Goal: Find contact information

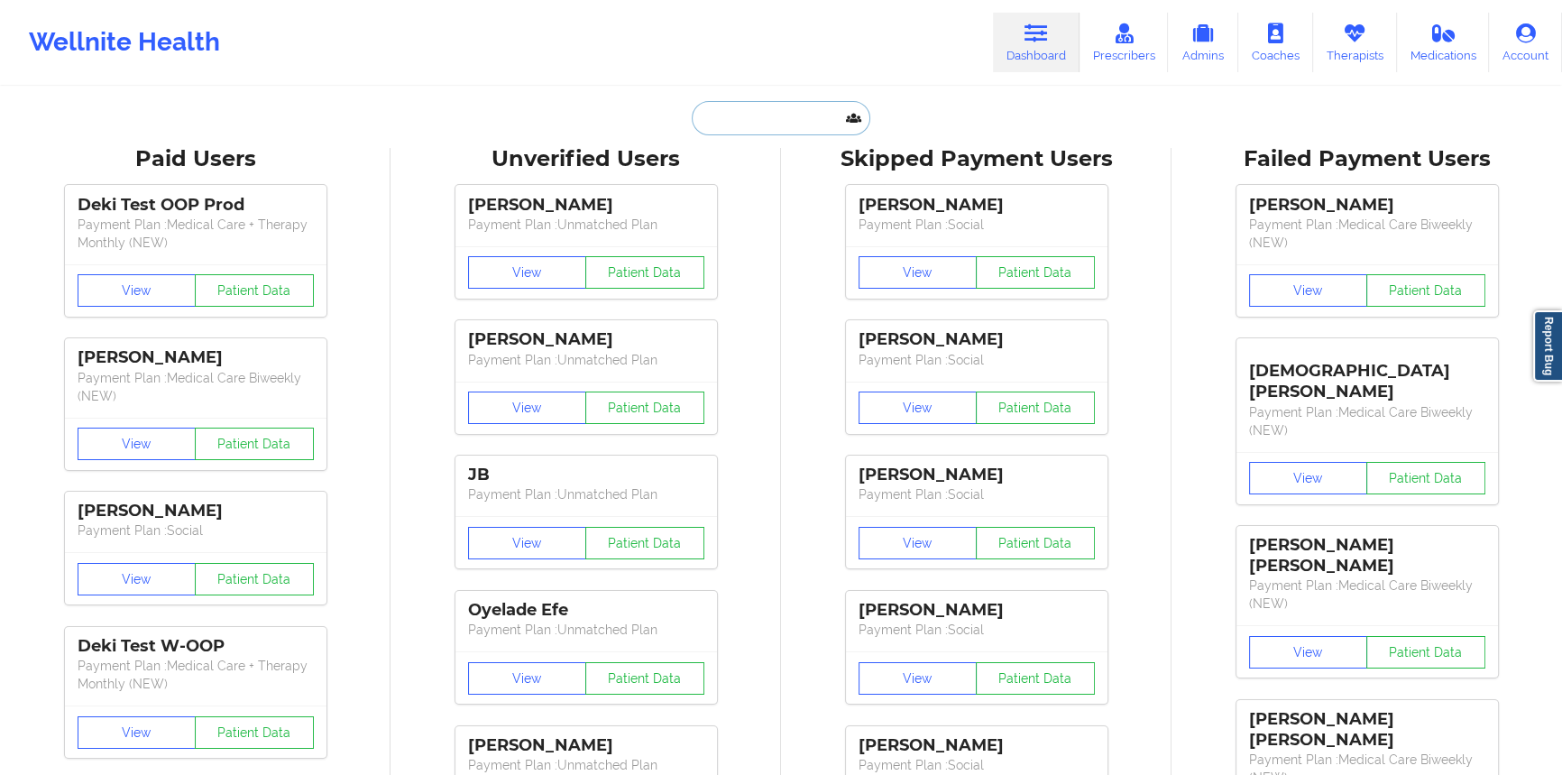
click at [784, 113] on input "text" at bounding box center [781, 118] width 179 height 34
paste input "glenisa"
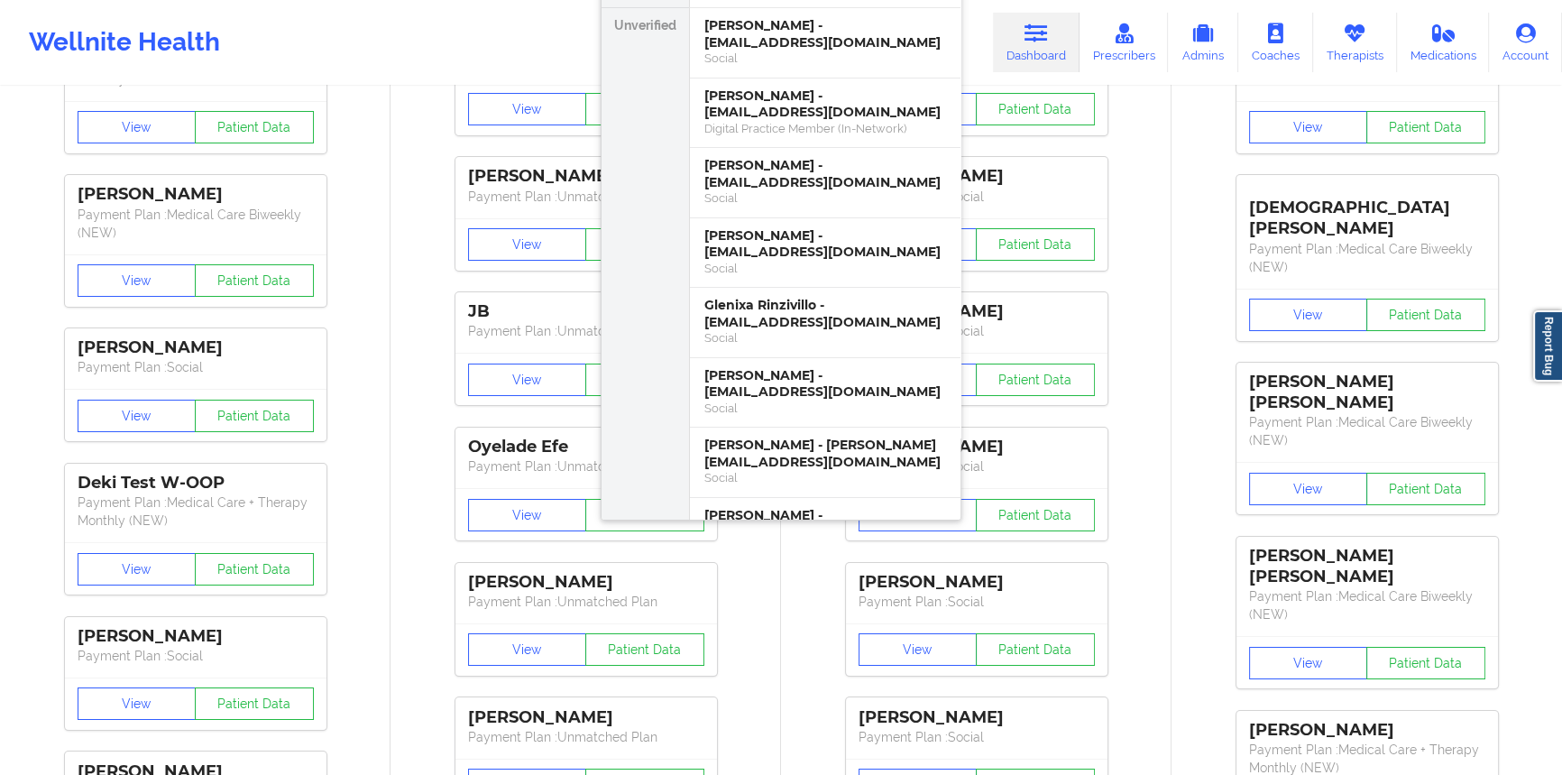
type input "[PERSON_NAME]"
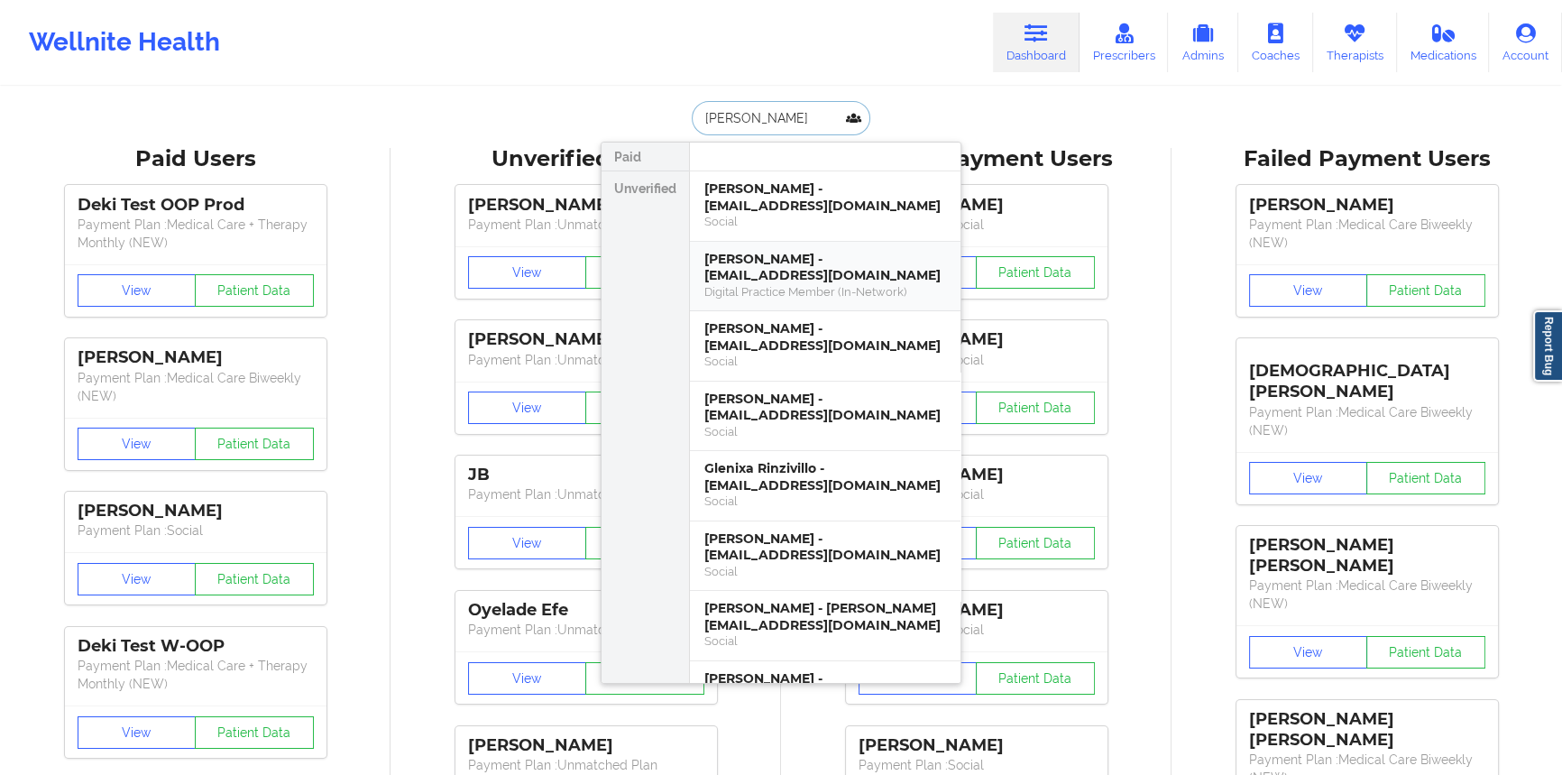
click at [794, 284] on div "Digital Practice Member (In-Network)" at bounding box center [825, 291] width 242 height 15
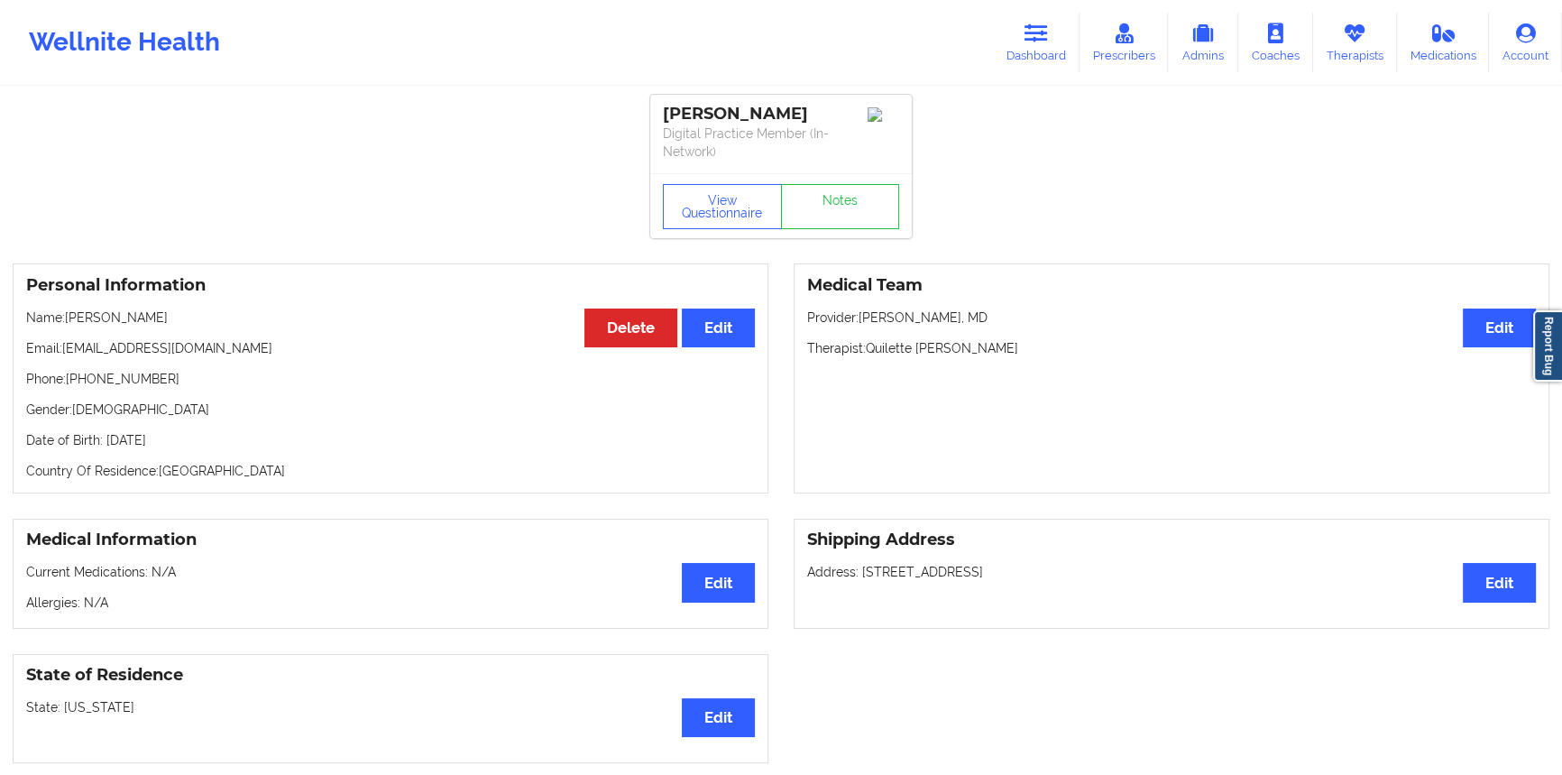
click at [757, 124] on div "[PERSON_NAME]" at bounding box center [781, 114] width 236 height 21
click at [756, 108] on div "[PERSON_NAME]" at bounding box center [781, 114] width 236 height 21
copy div "[PERSON_NAME]"
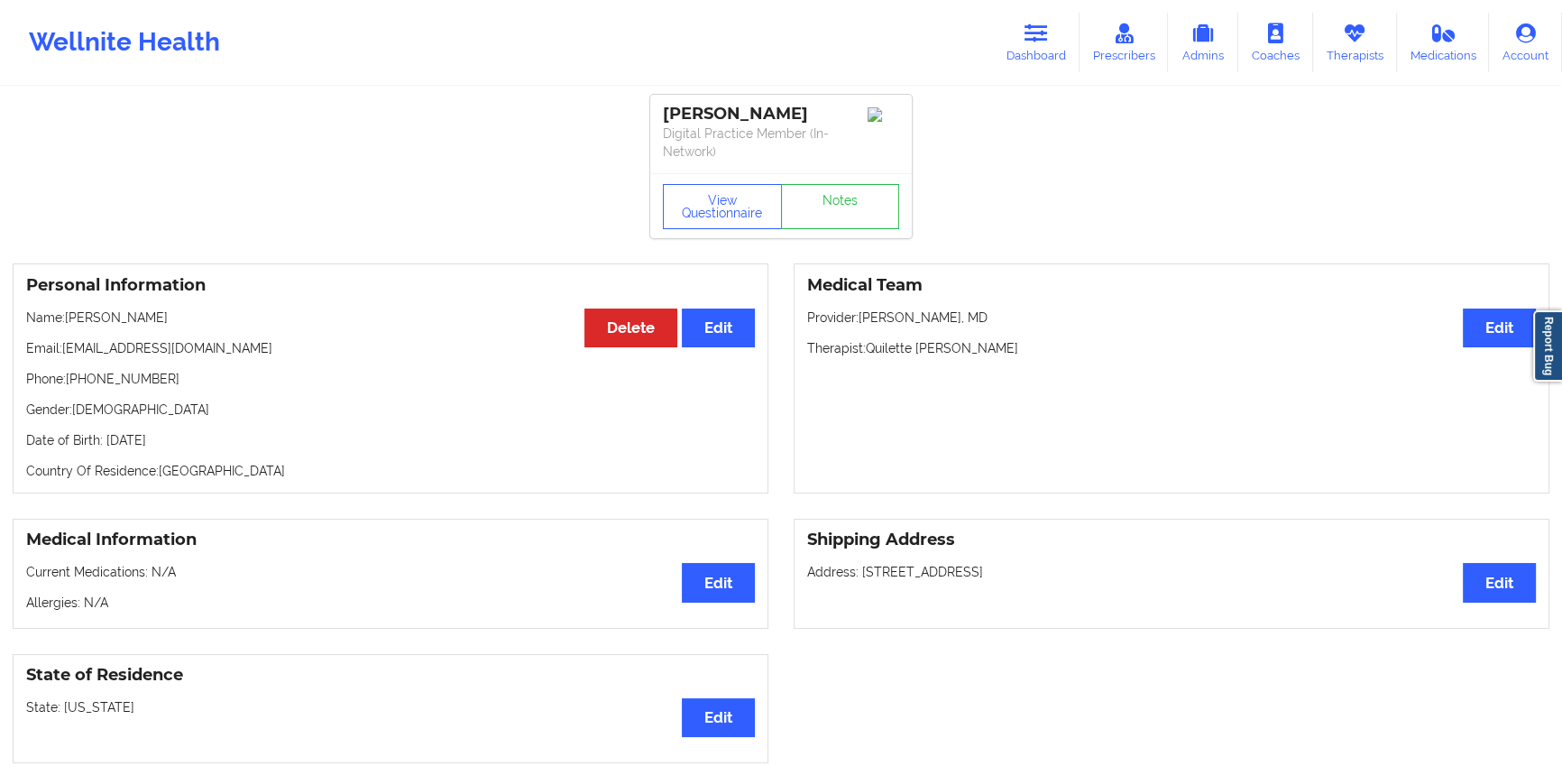
click at [200, 346] on p "Email: [EMAIL_ADDRESS][DOMAIN_NAME]" at bounding box center [390, 348] width 729 height 18
drag, startPoint x: 200, startPoint y: 346, endPoint x: 95, endPoint y: 348, distance: 105.5
click at [95, 348] on p "Email: [EMAIL_ADDRESS][DOMAIN_NAME]" at bounding box center [390, 348] width 729 height 18
copy p "[EMAIL_ADDRESS][DOMAIN_NAME]"
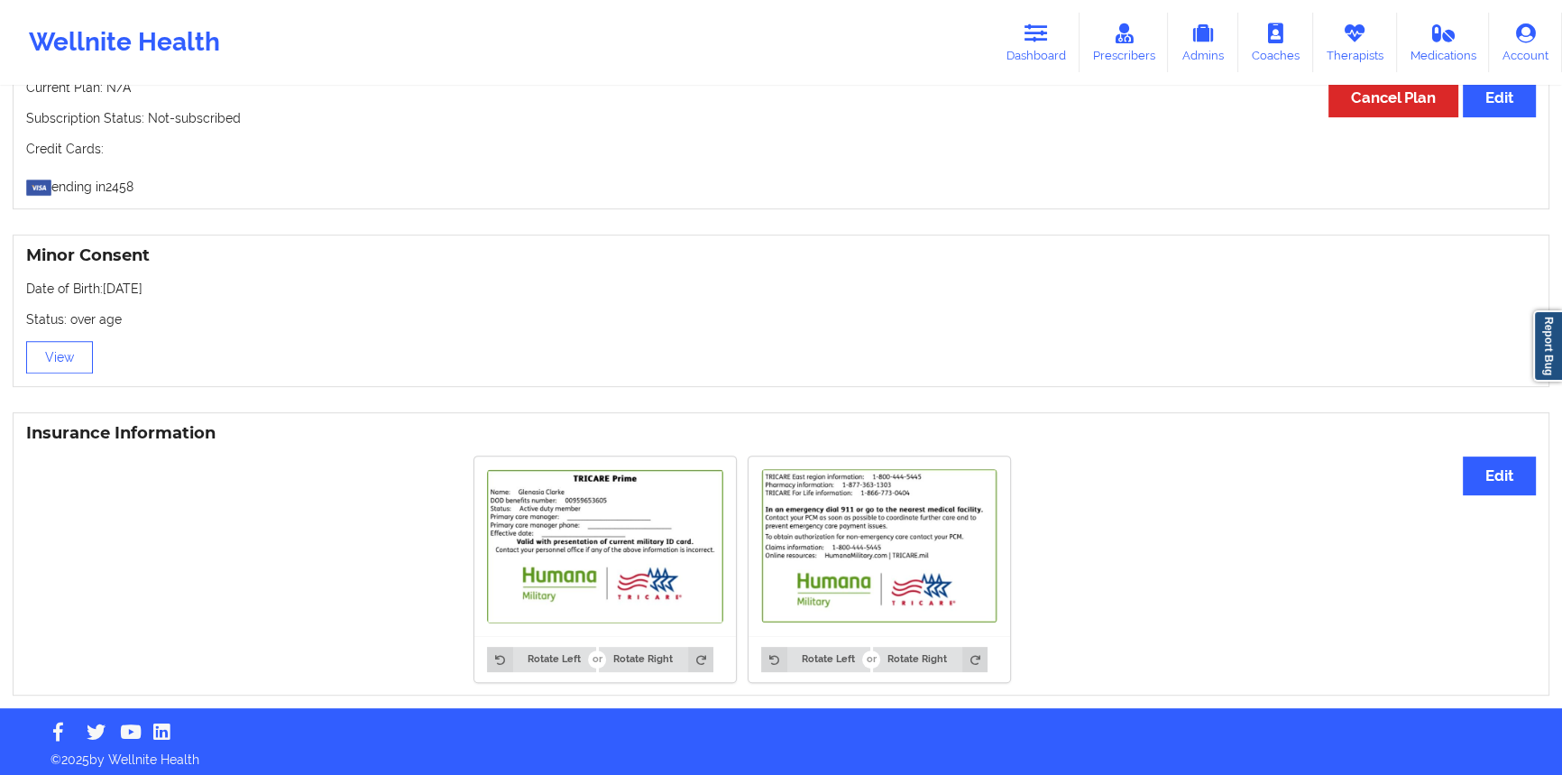
scroll to position [758, 0]
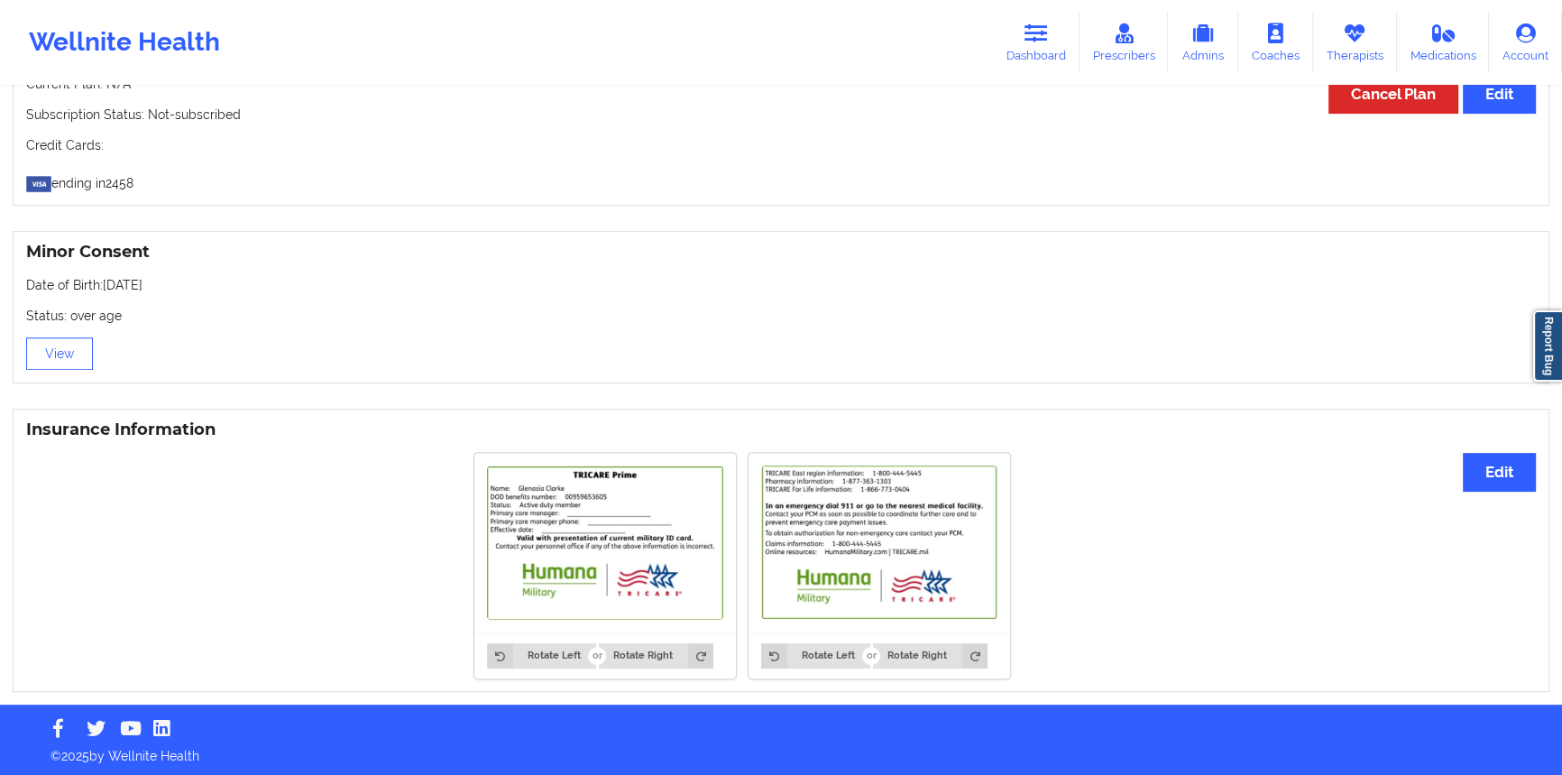
click at [685, 535] on img at bounding box center [605, 542] width 236 height 154
click at [669, 503] on img at bounding box center [605, 542] width 236 height 154
click at [631, 544] on img at bounding box center [605, 542] width 236 height 154
click at [532, 516] on img at bounding box center [605, 542] width 236 height 154
drag, startPoint x: 383, startPoint y: 478, endPoint x: 342, endPoint y: 519, distance: 58.7
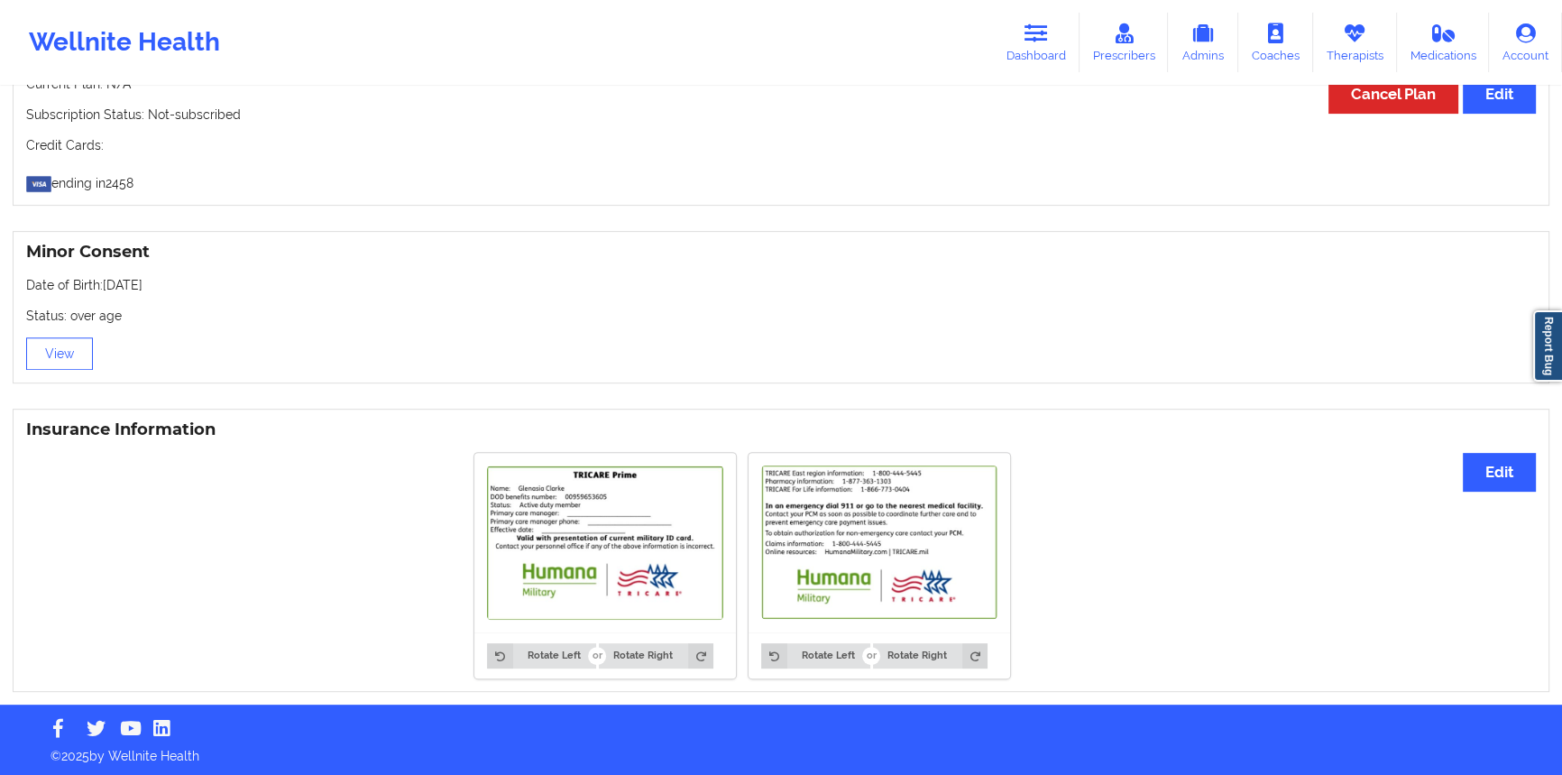
click at [342, 520] on div "Rotate Left Rotate Right Rotate Left Rotate Right" at bounding box center [742, 565] width 1432 height 247
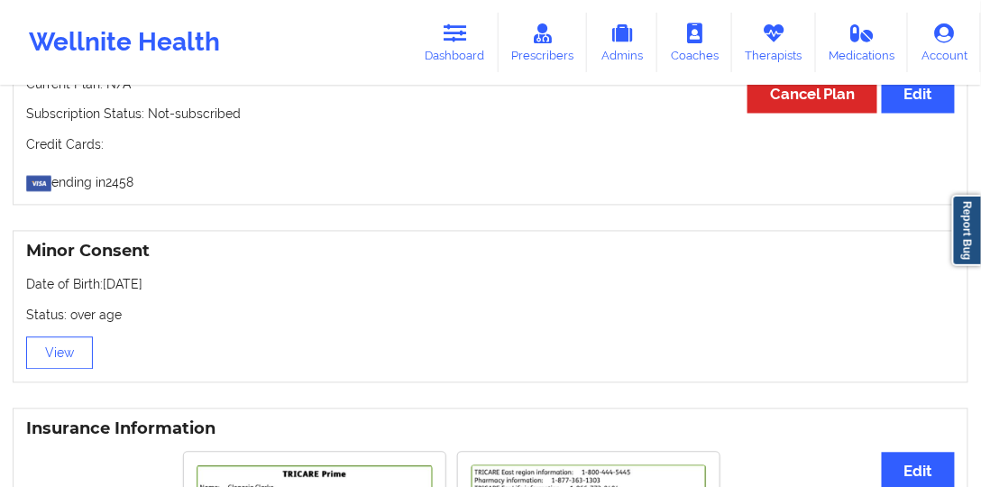
scroll to position [1043, 0]
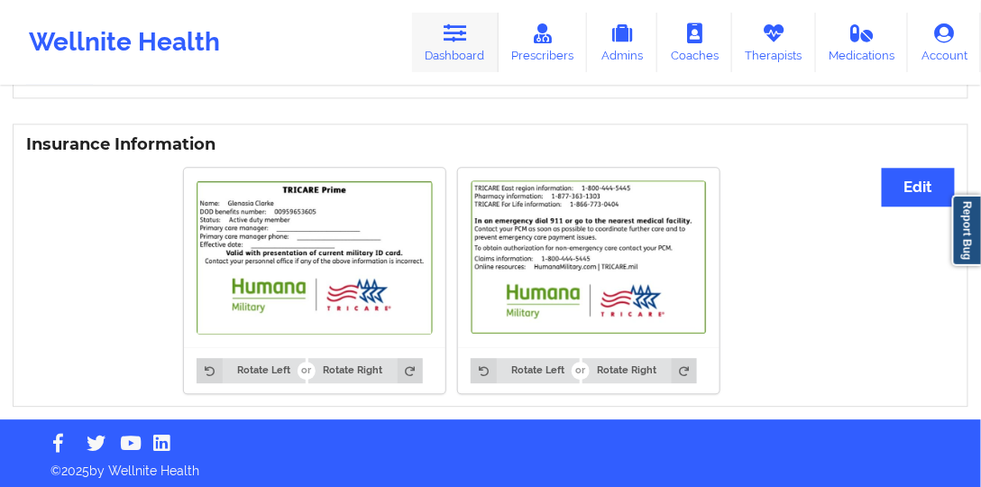
click at [447, 41] on icon at bounding box center [455, 33] width 23 height 20
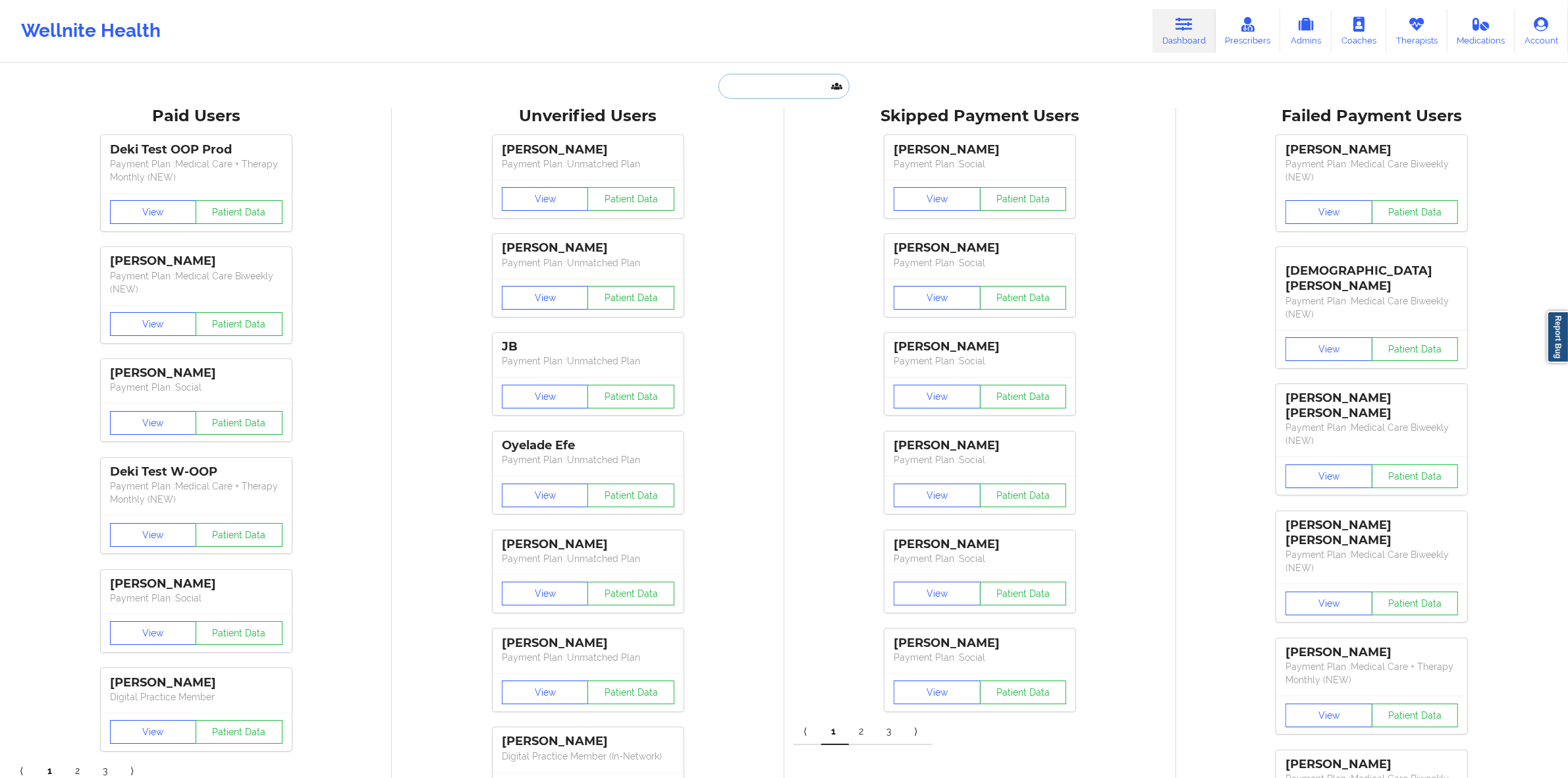
click at [807, 89] on input "text" at bounding box center [784, 86] width 131 height 25
paste input "[MEDICAL_DATA][PERSON_NAME]"
type input "[MEDICAL_DATA][PERSON_NAME]"
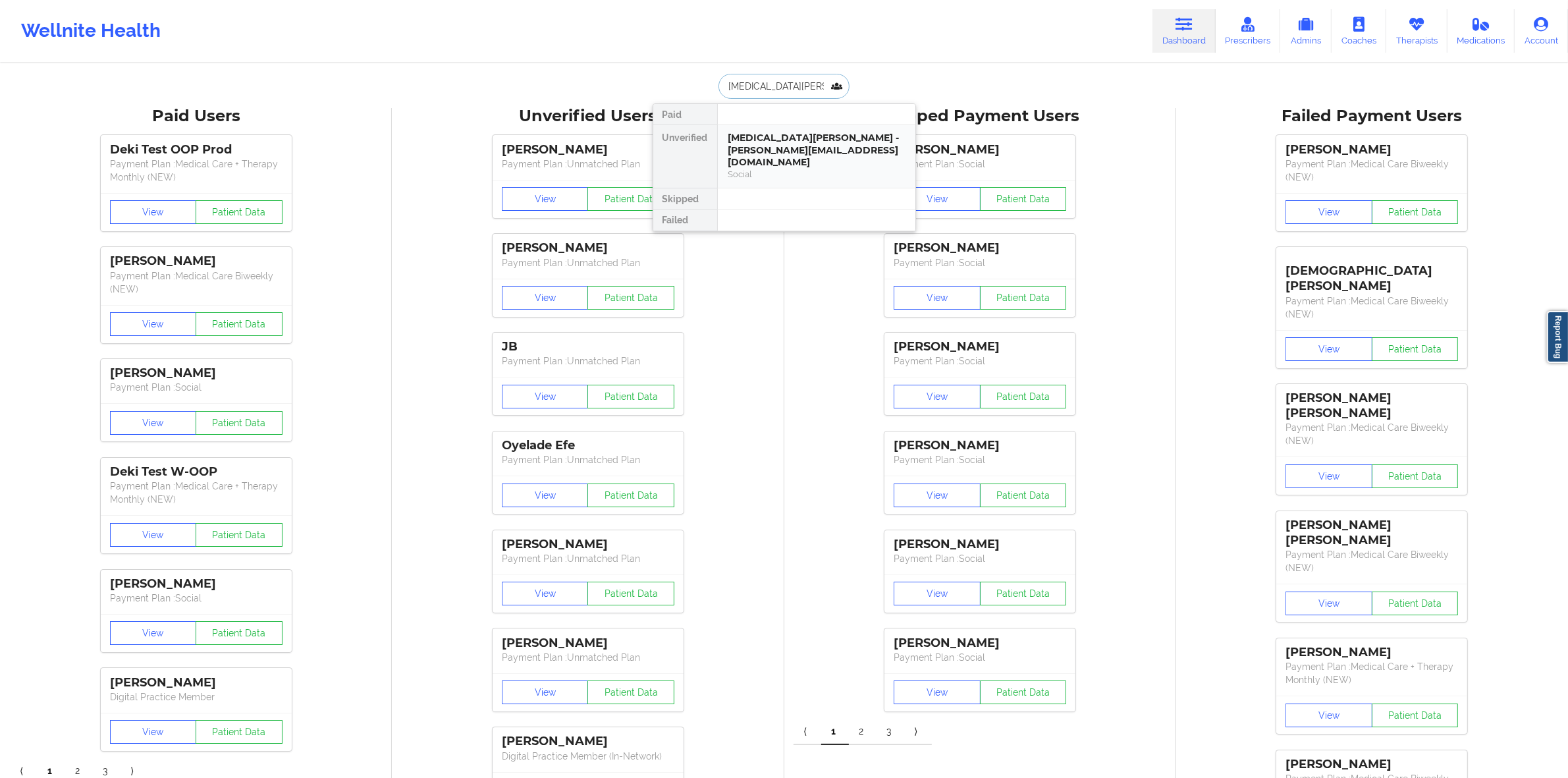
click at [775, 143] on div "[MEDICAL_DATA][PERSON_NAME] - [PERSON_NAME][EMAIL_ADDRESS][DOMAIN_NAME]" at bounding box center [816, 150] width 177 height 37
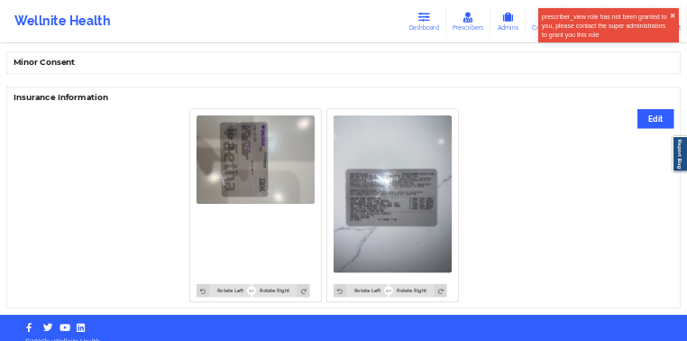
scroll to position [1176, 0]
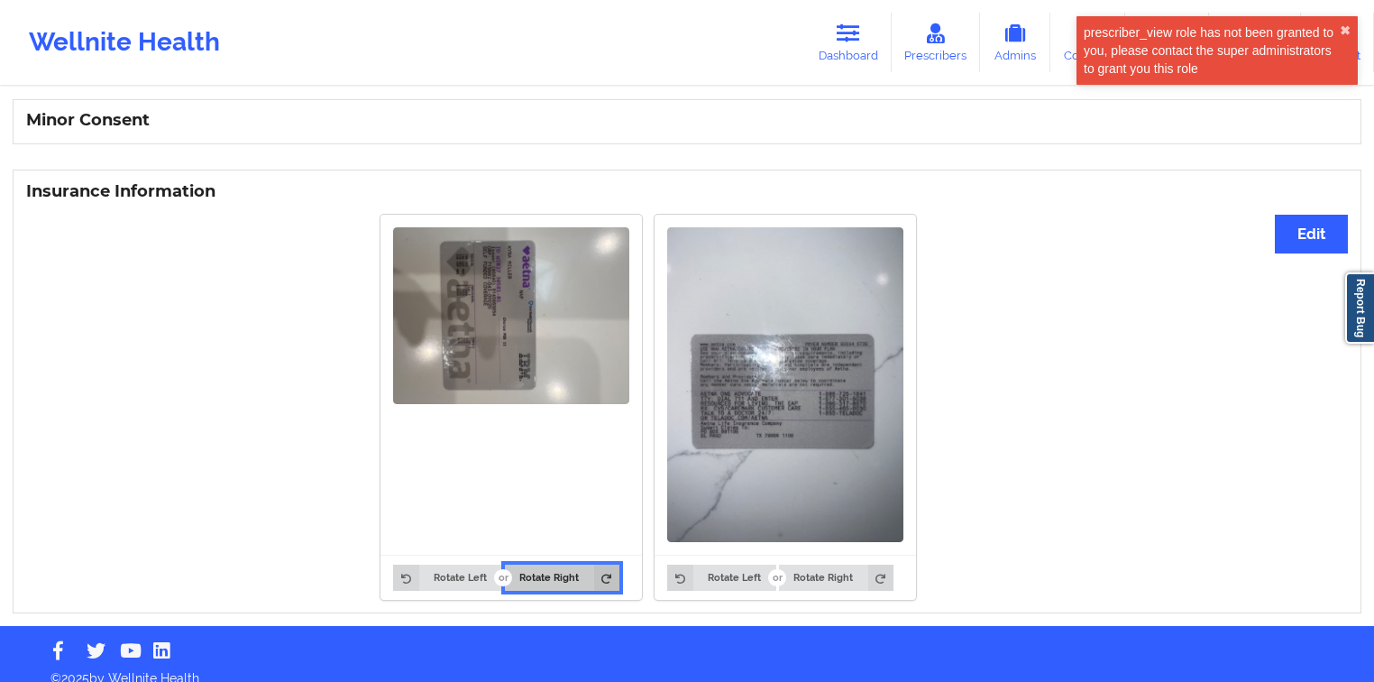
click at [532, 564] on button "Rotate Right" at bounding box center [562, 576] width 115 height 25
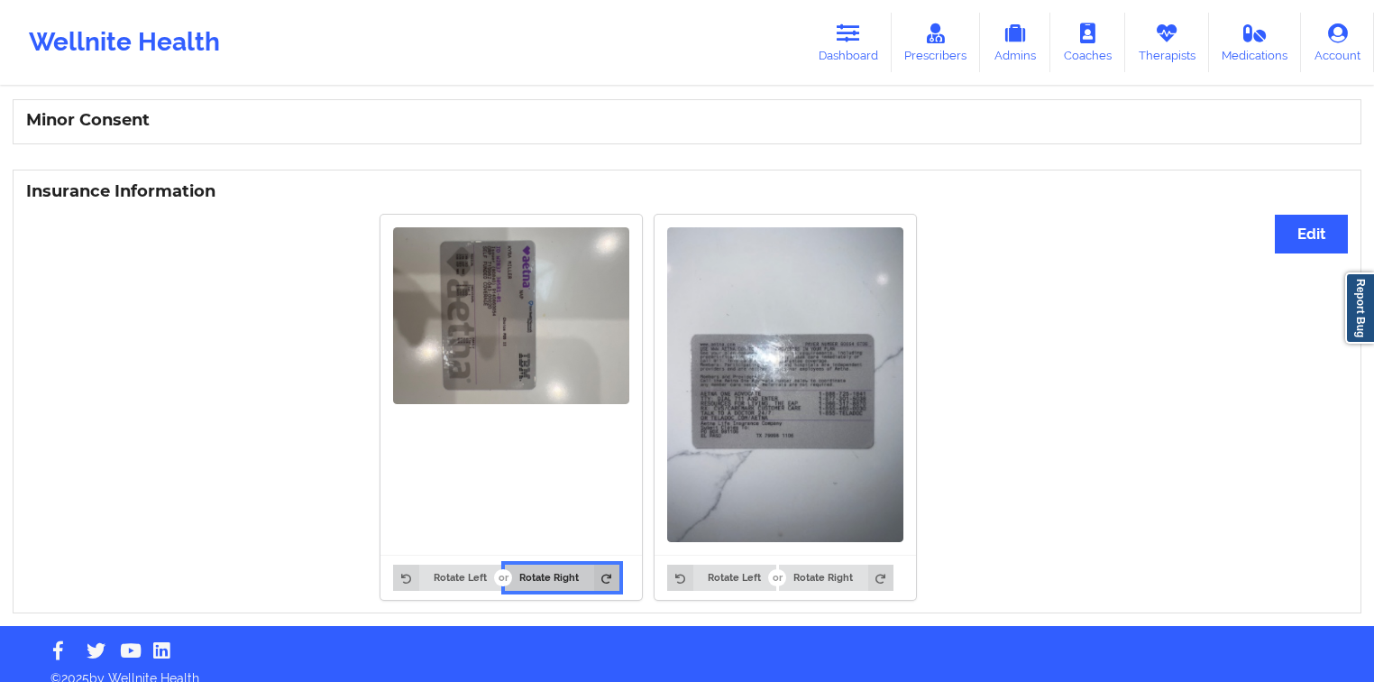
click at [540, 564] on button "Rotate Right" at bounding box center [562, 576] width 115 height 25
click at [441, 564] on button "Rotate Left" at bounding box center [447, 576] width 108 height 25
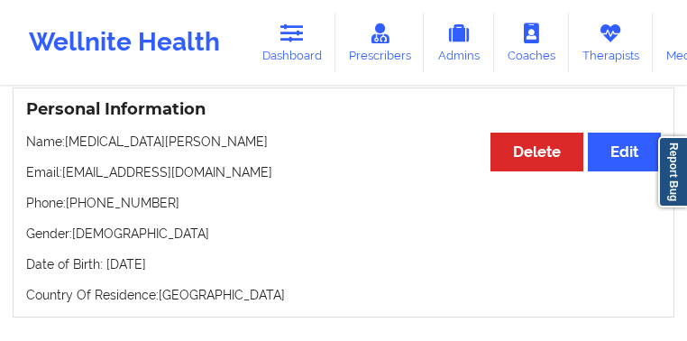
scroll to position [189, 0]
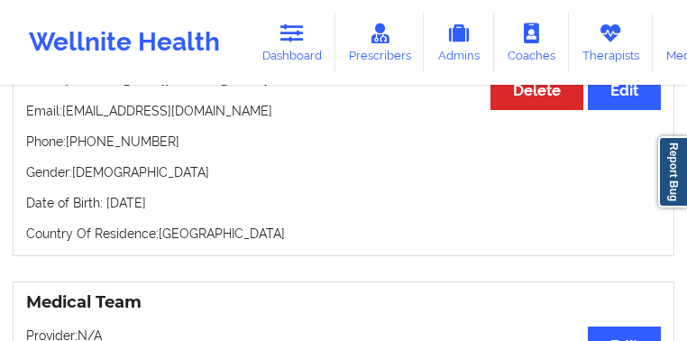
click at [148, 151] on p "Phone: [PHONE_NUMBER]" at bounding box center [343, 142] width 635 height 18
drag, startPoint x: 148, startPoint y: 195, endPoint x: 80, endPoint y: 191, distance: 67.7
click at [80, 151] on p "Phone: [PHONE_NUMBER]" at bounding box center [343, 142] width 635 height 18
click at [87, 151] on p "Phone: [PHONE_NUMBER]" at bounding box center [343, 142] width 635 height 18
click at [253, 32] on link "Dashboard" at bounding box center [292, 43] width 87 height 60
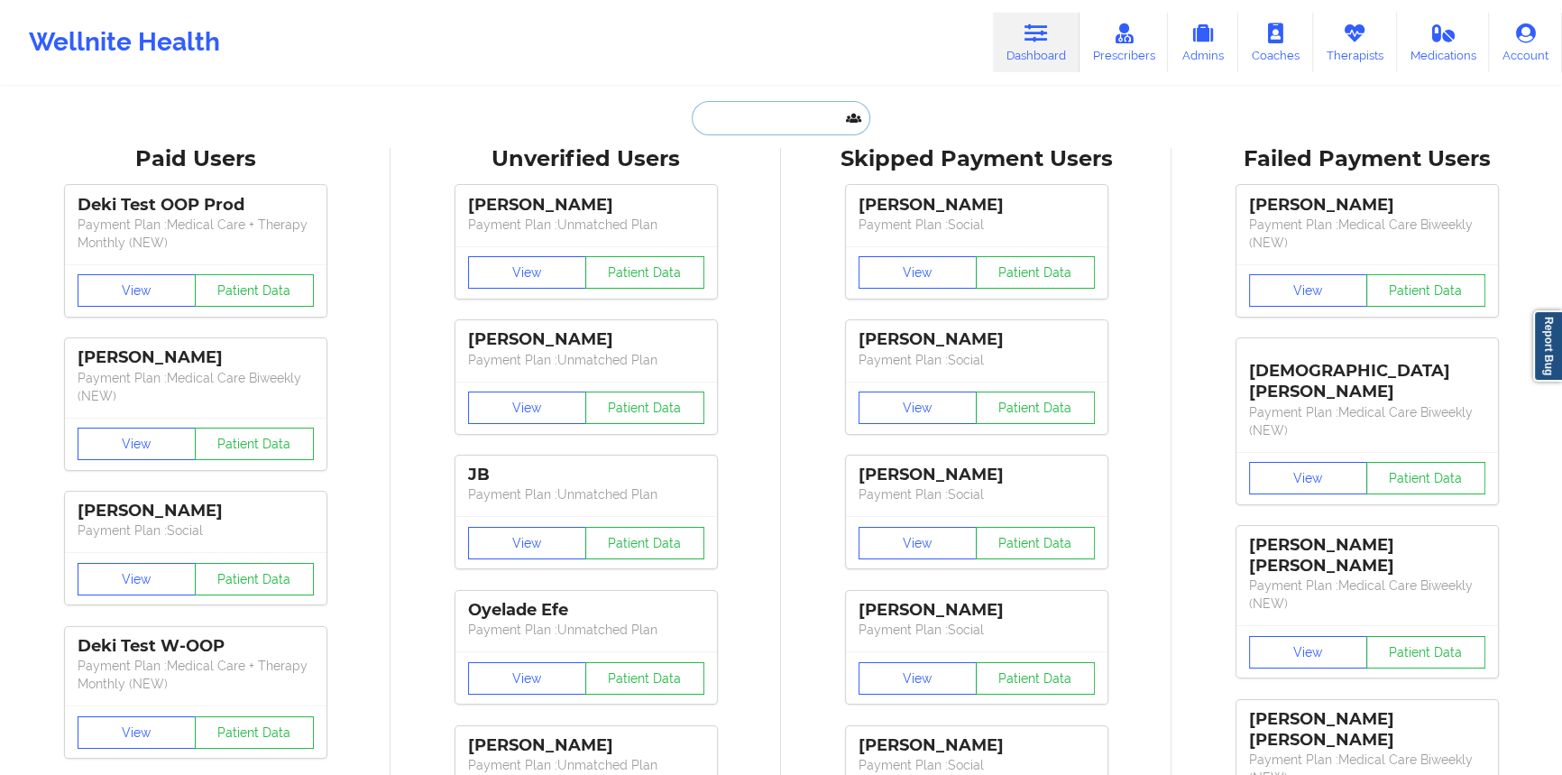
click at [792, 110] on input "text" at bounding box center [781, 118] width 179 height 34
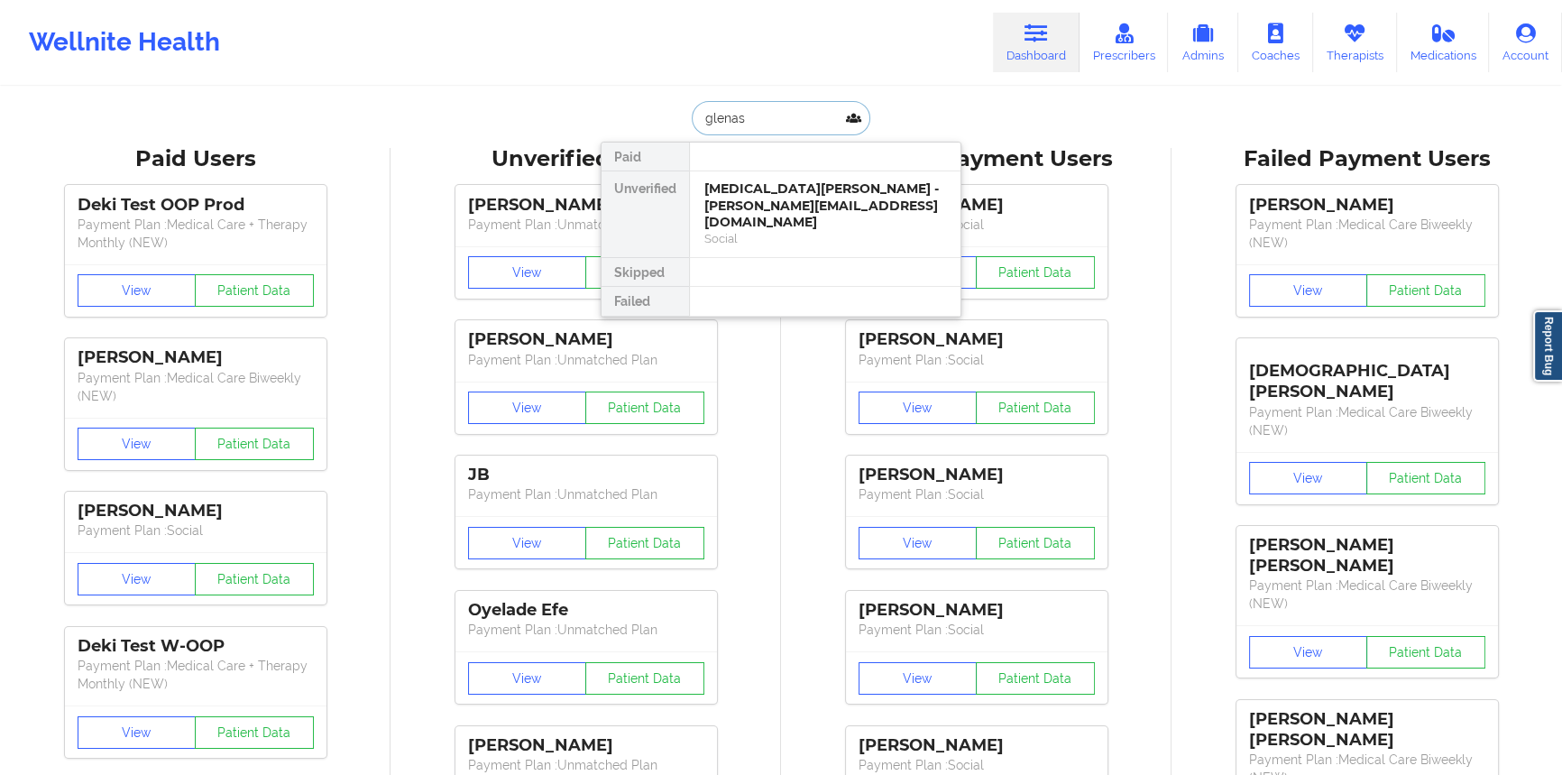
type input "glenasi"
click at [773, 207] on div "[PERSON_NAME] - [EMAIL_ADDRESS][DOMAIN_NAME]" at bounding box center [825, 196] width 242 height 33
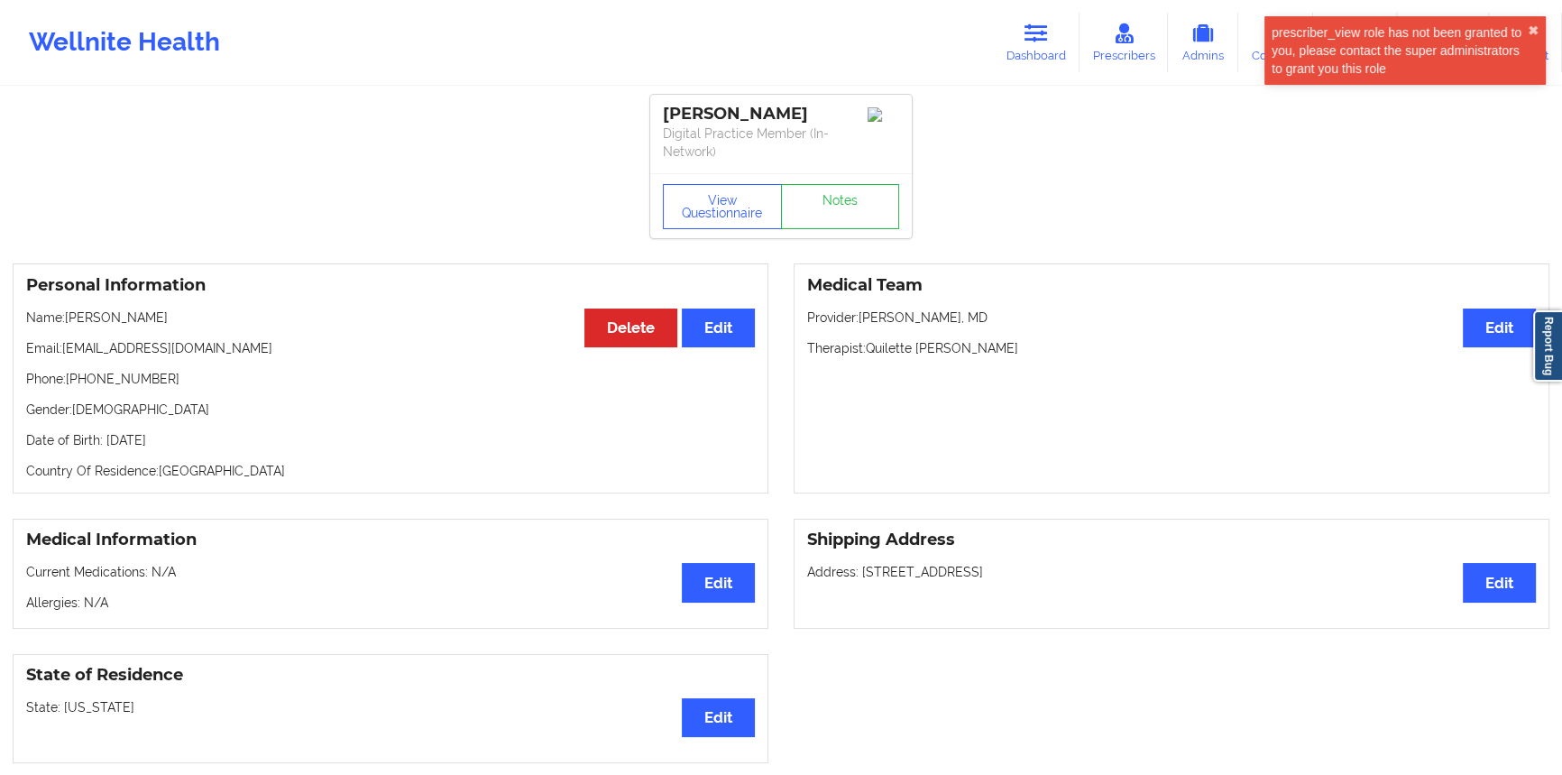
click at [126, 380] on p "Phone: [PHONE_NUMBER]" at bounding box center [390, 379] width 729 height 18
copy p "13479288978"
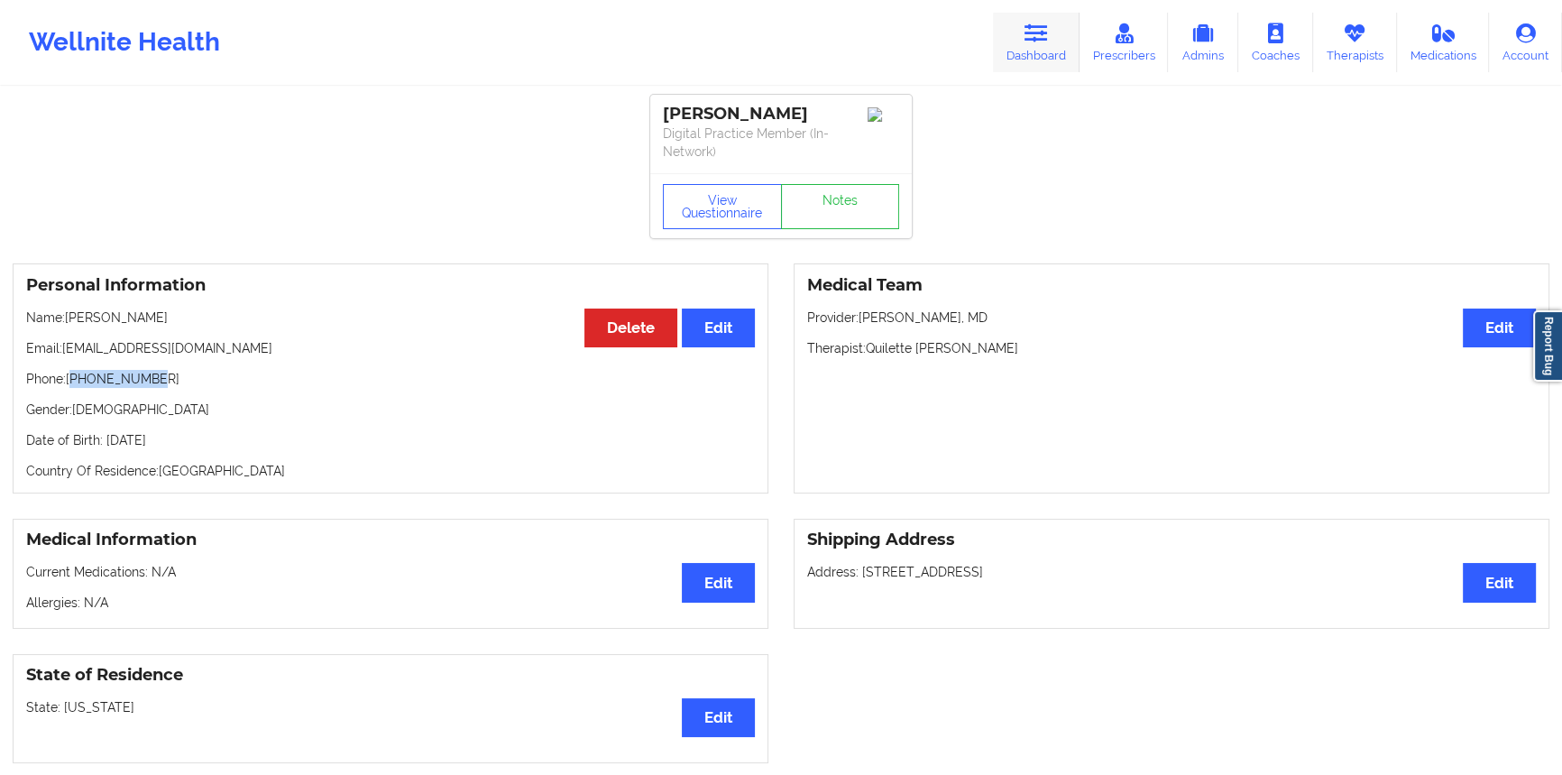
click at [1043, 37] on icon at bounding box center [1035, 33] width 23 height 20
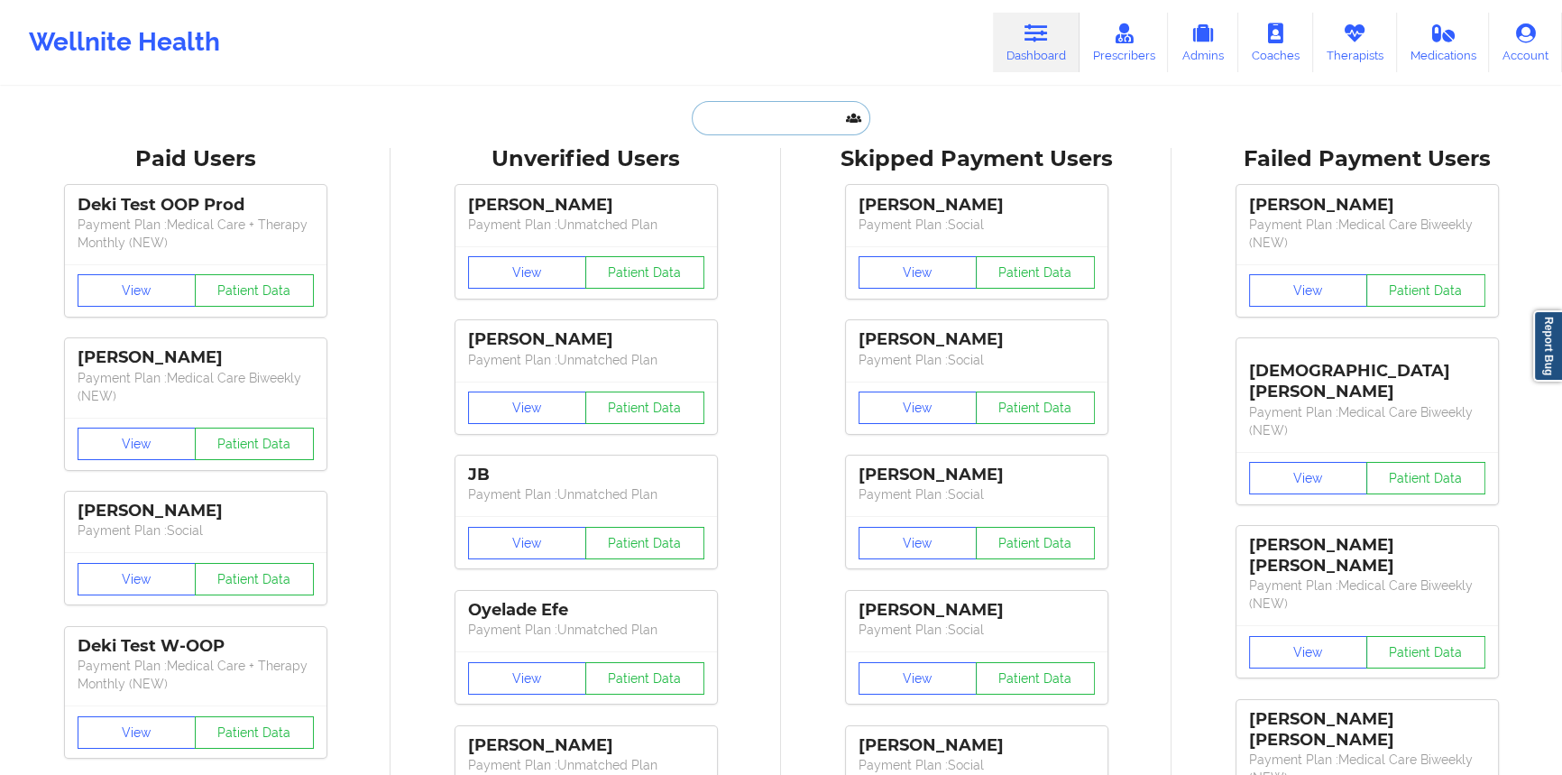
click at [822, 127] on input "text" at bounding box center [781, 118] width 179 height 34
paste input "[PERSON_NAME]"
type input "[PERSON_NAME]"
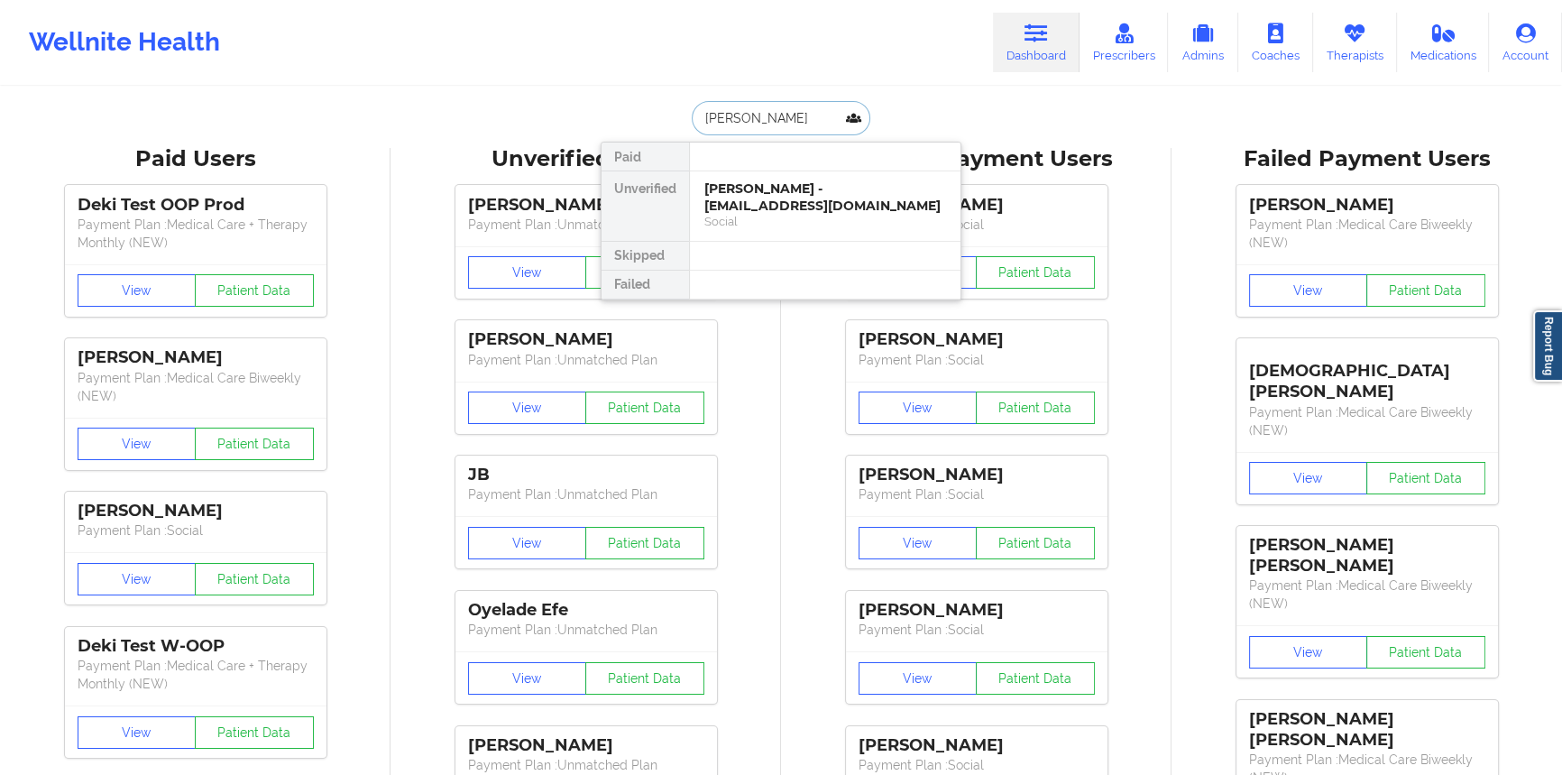
click at [757, 213] on div "[PERSON_NAME] - [EMAIL_ADDRESS][DOMAIN_NAME]" at bounding box center [825, 196] width 242 height 33
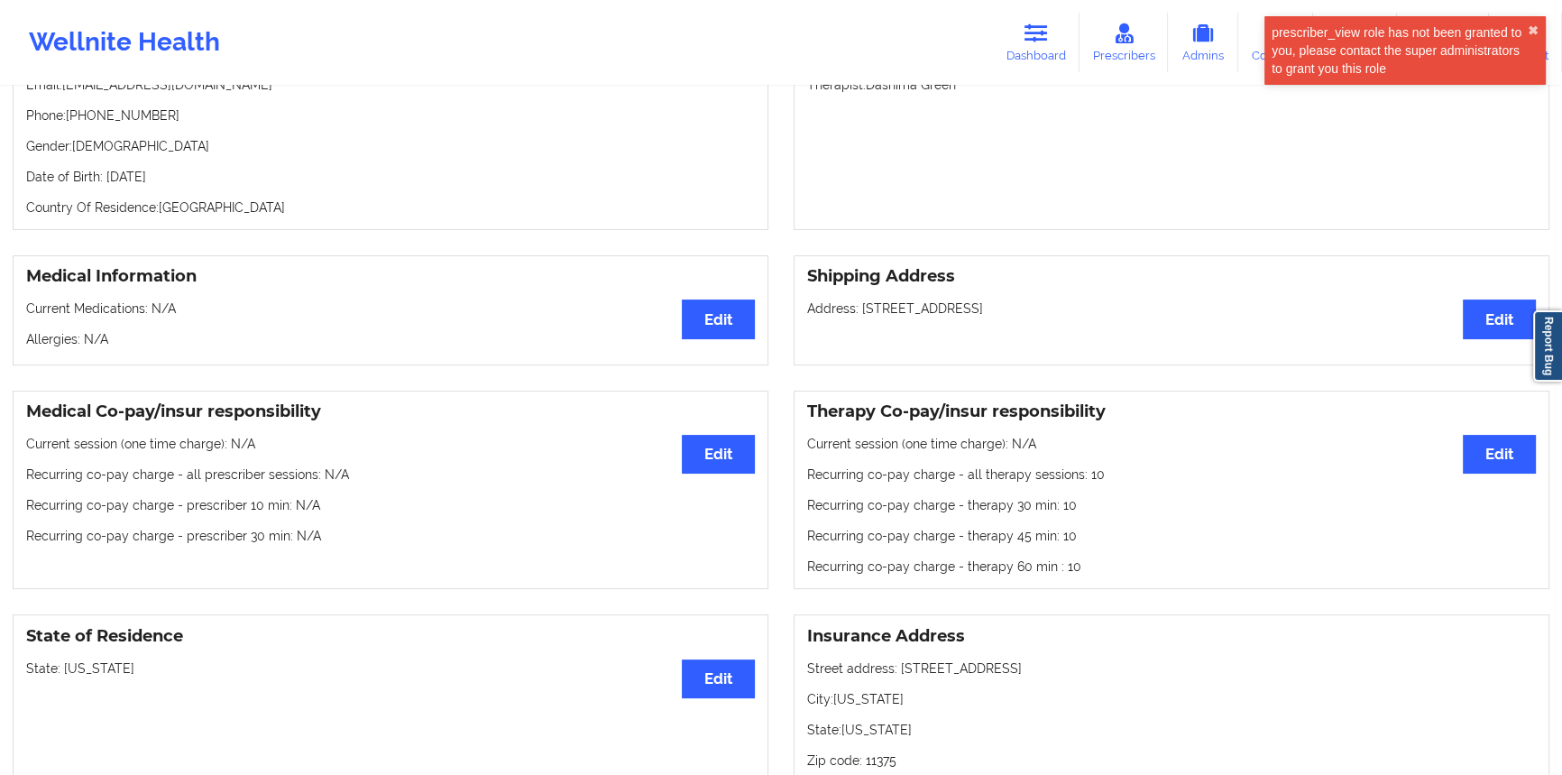
scroll to position [163, 0]
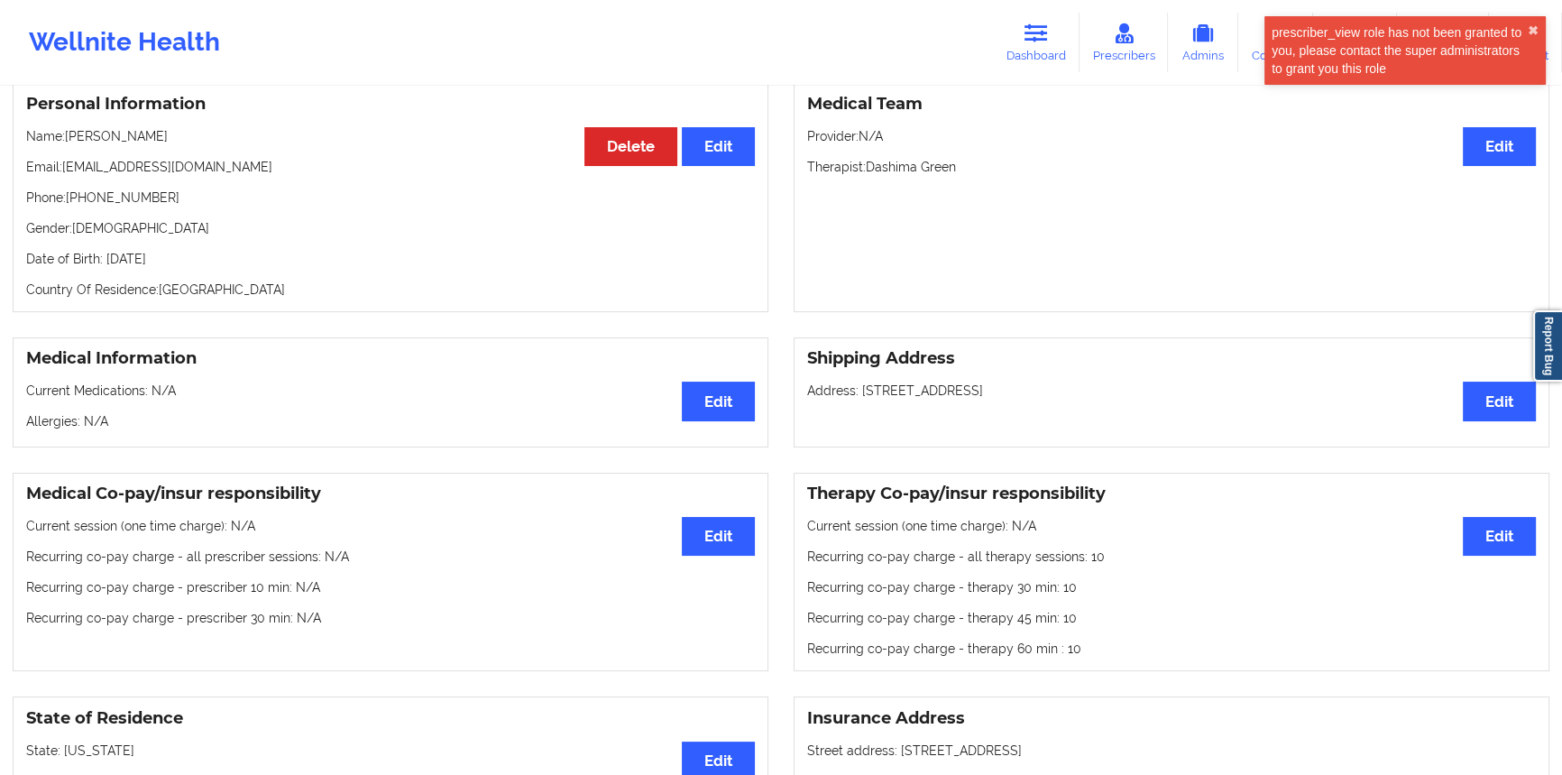
click at [153, 197] on p "Phone: [PHONE_NUMBER]" at bounding box center [390, 197] width 729 height 18
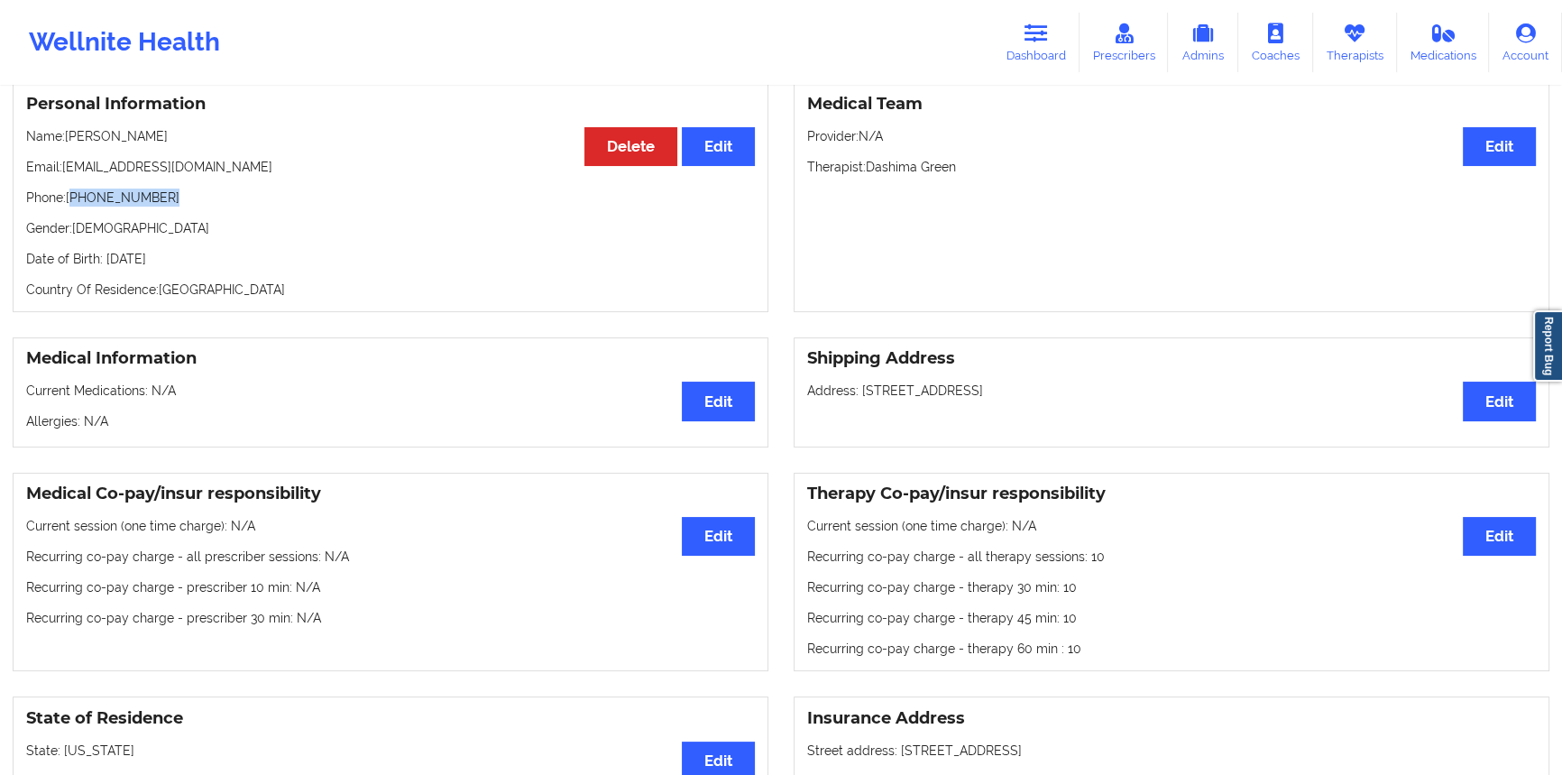
drag, startPoint x: 153, startPoint y: 197, endPoint x: 78, endPoint y: 206, distance: 76.3
click at [78, 206] on p "Phone: [PHONE_NUMBER]" at bounding box center [390, 197] width 729 height 18
copy p "[PHONE_NUMBER]"
click at [1040, 31] on icon at bounding box center [1035, 33] width 23 height 20
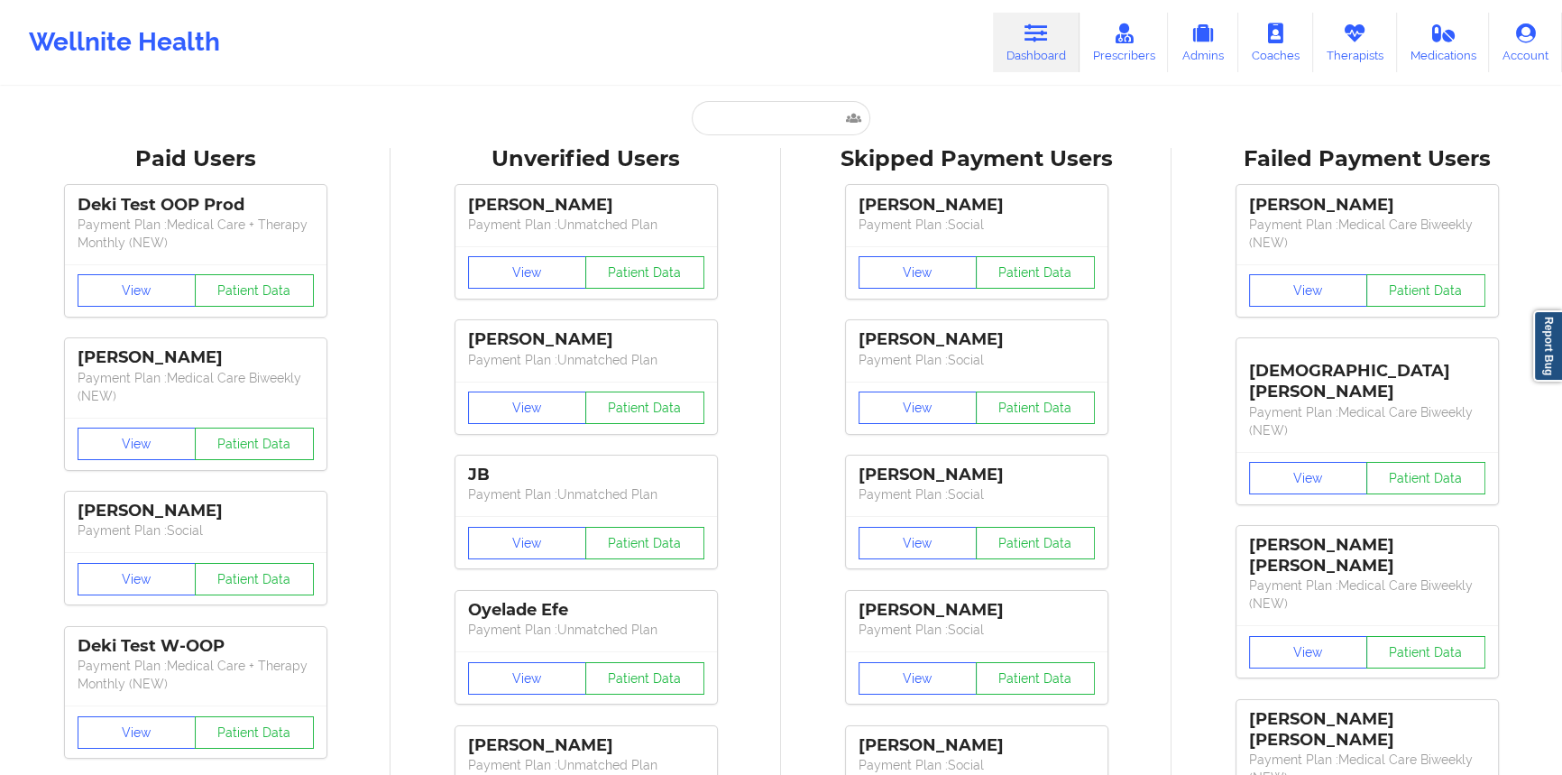
click at [775, 127] on input "text" at bounding box center [781, 118] width 179 height 34
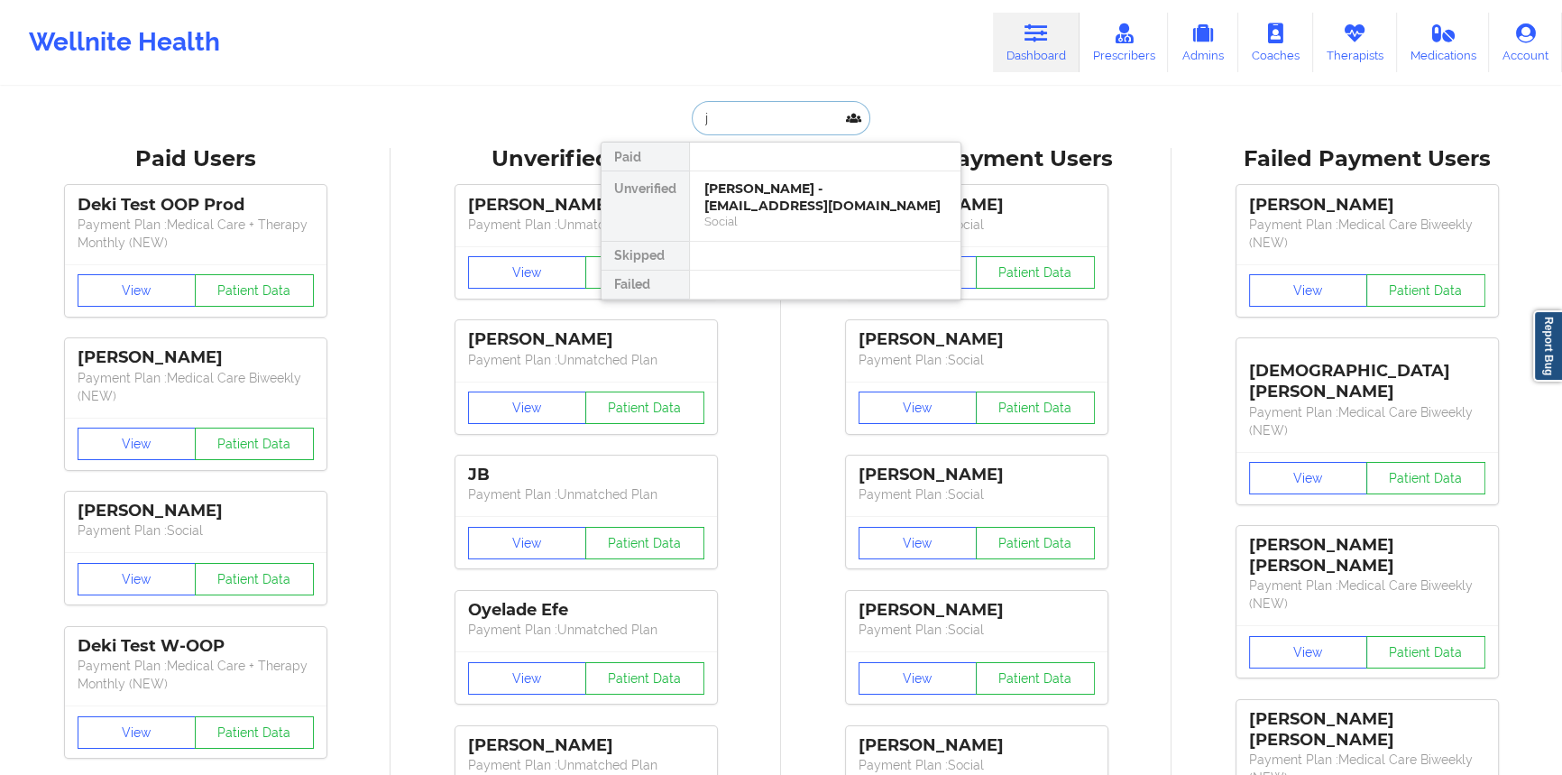
type input "j"
type input "[MEDICAL_DATA][PERSON_NAME]"
click at [789, 189] on div "[MEDICAL_DATA][PERSON_NAME] - [PERSON_NAME][EMAIL_ADDRESS][DOMAIN_NAME]" at bounding box center [825, 205] width 242 height 50
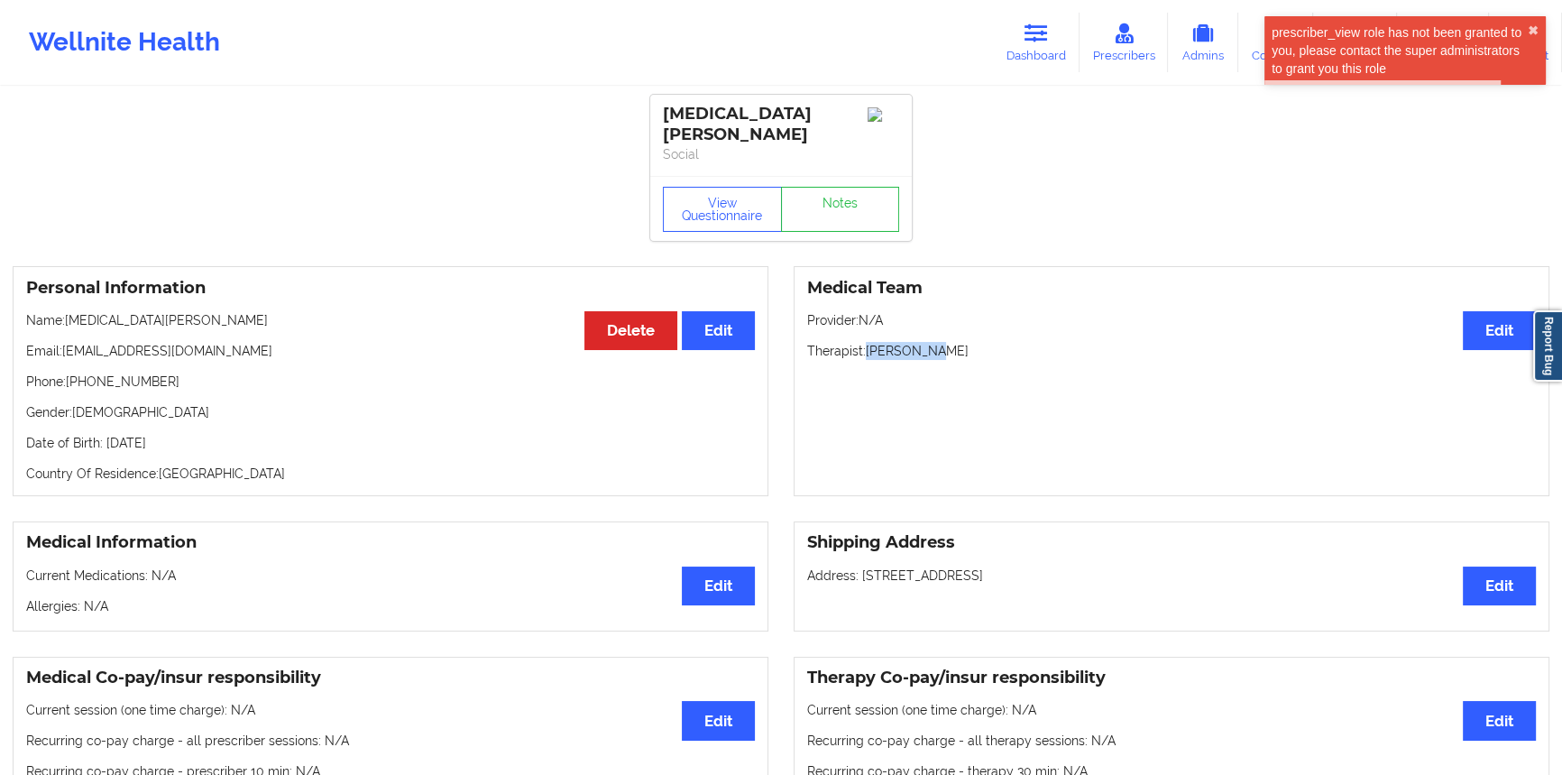
drag, startPoint x: 864, startPoint y: 340, endPoint x: 983, endPoint y: 334, distance: 119.2
click at [983, 342] on p "Therapist: [PERSON_NAME]" at bounding box center [1171, 351] width 729 height 18
click at [978, 342] on p "Therapist: [PERSON_NAME]" at bounding box center [1171, 351] width 729 height 18
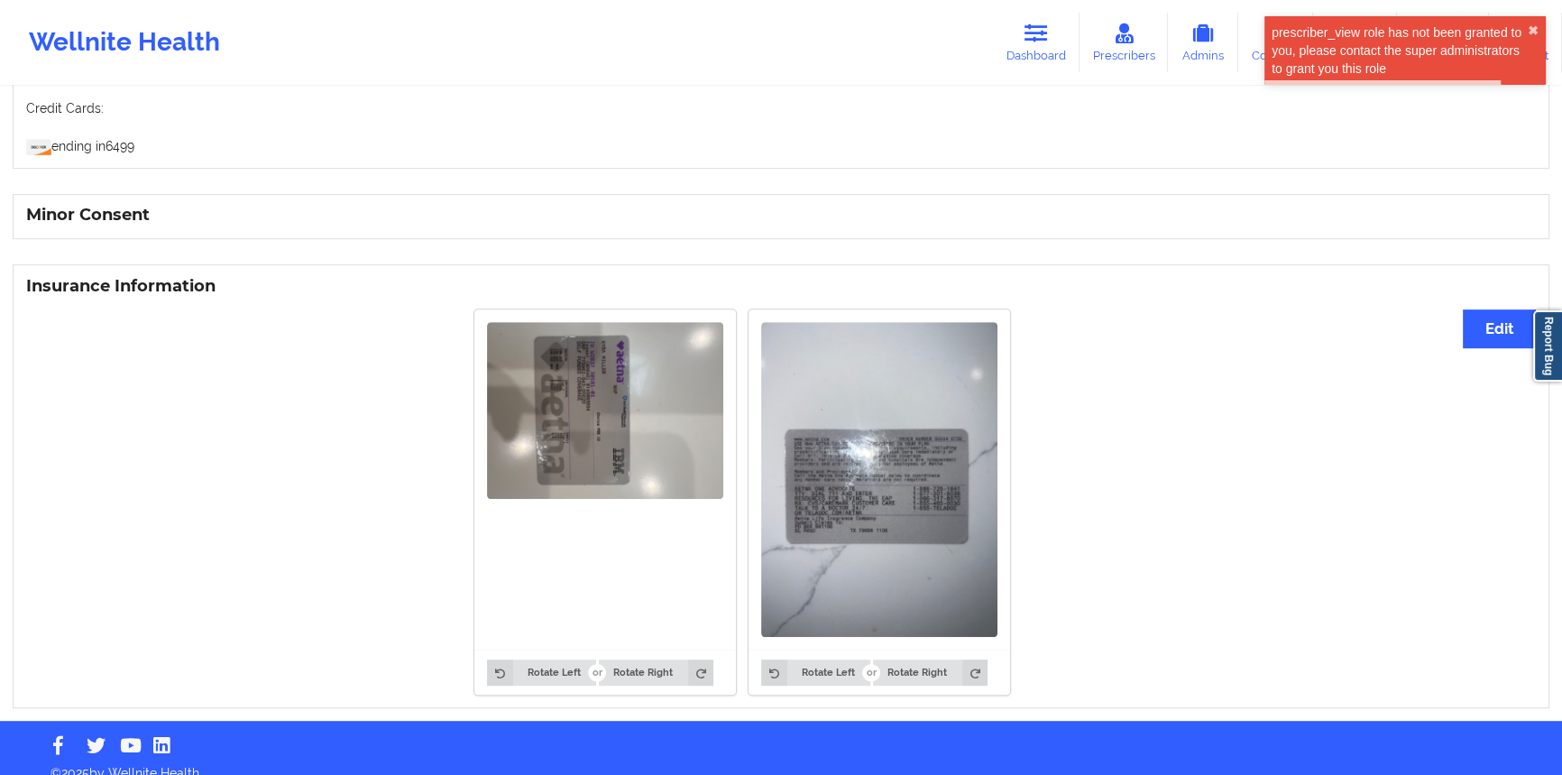
scroll to position [1084, 0]
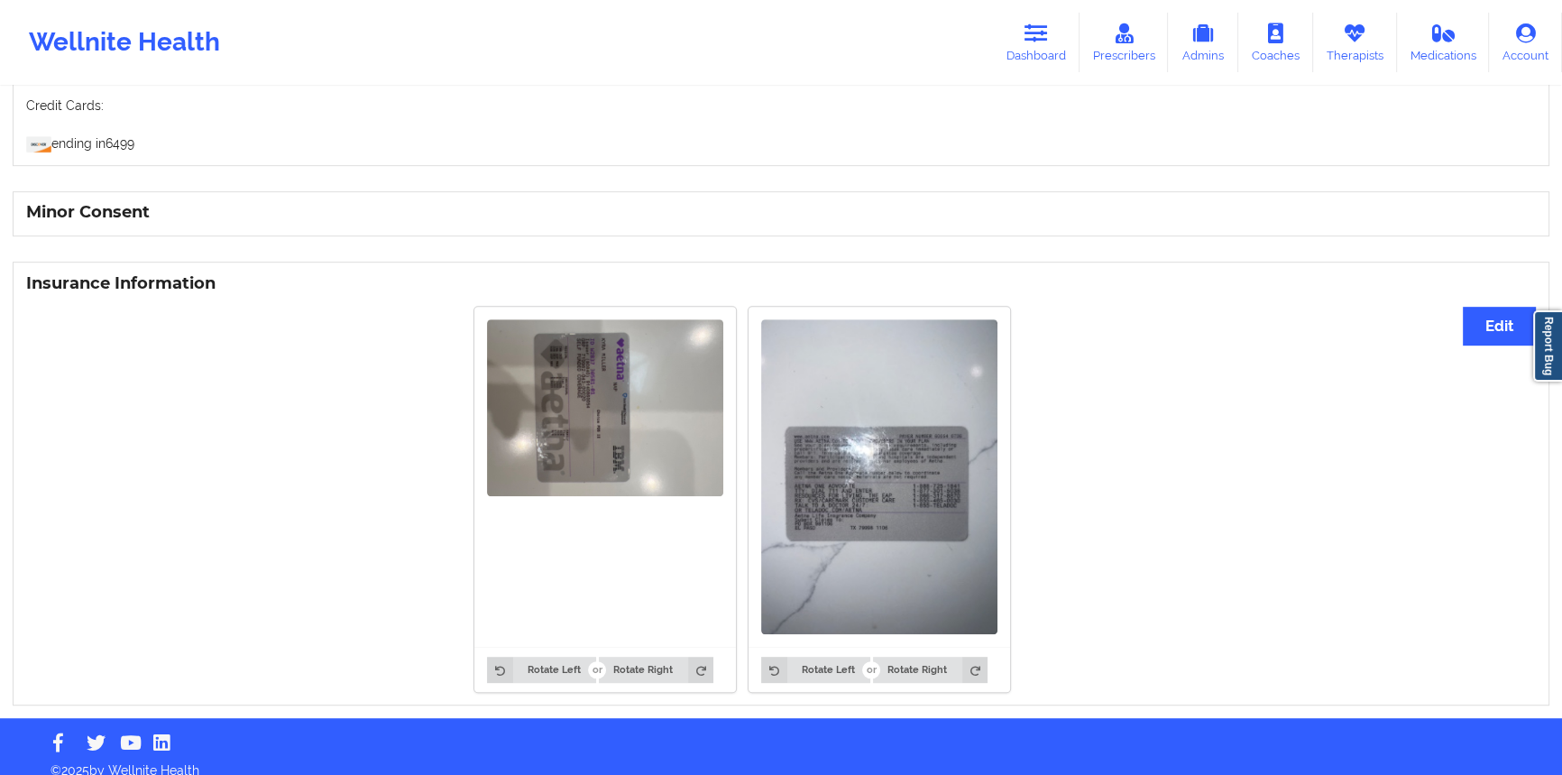
click at [586, 408] on img at bounding box center [605, 408] width 236 height 178
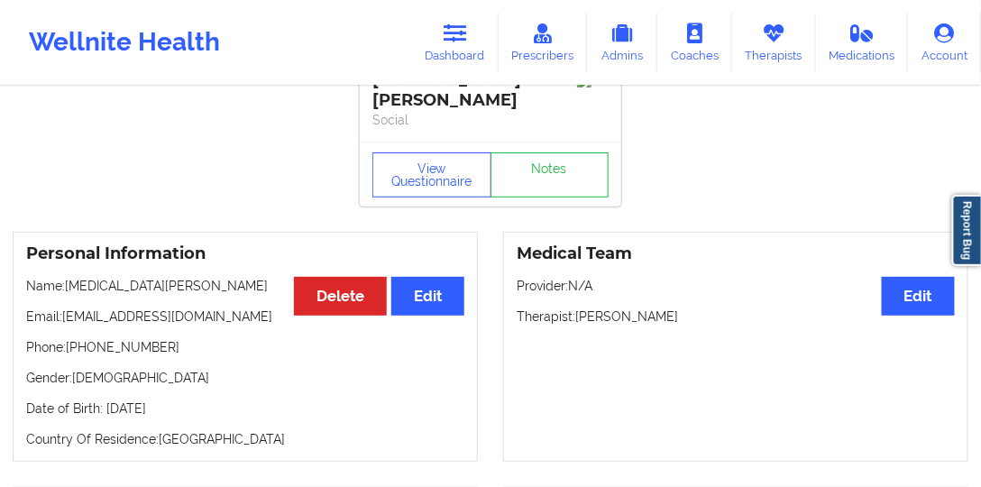
scroll to position [51, 0]
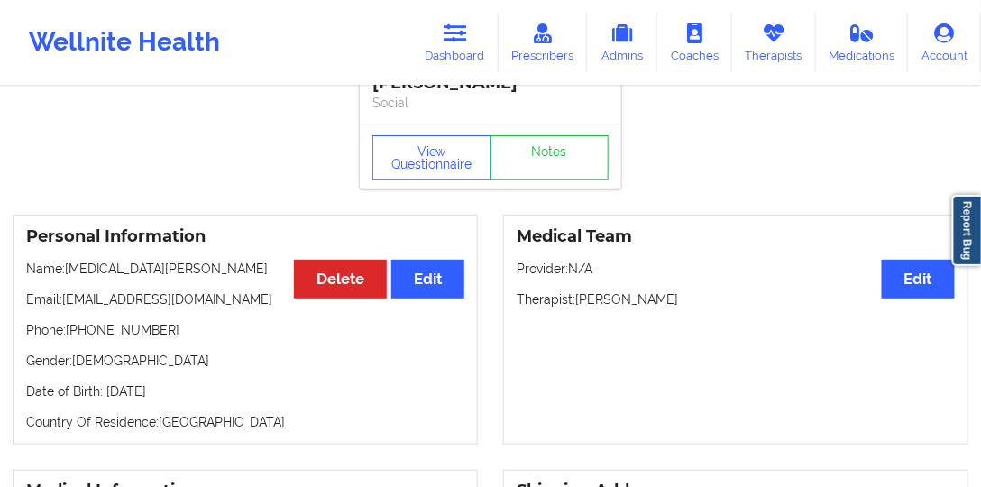
click at [87, 290] on p "Email: [EMAIL_ADDRESS][DOMAIN_NAME]" at bounding box center [245, 299] width 438 height 18
drag, startPoint x: 87, startPoint y: 283, endPoint x: 152, endPoint y: 285, distance: 64.9
click at [152, 290] on p "Email: [EMAIL_ADDRESS][DOMAIN_NAME]" at bounding box center [245, 299] width 438 height 18
copy p "[EMAIL_ADDRESS][DOMAIN_NAME]"
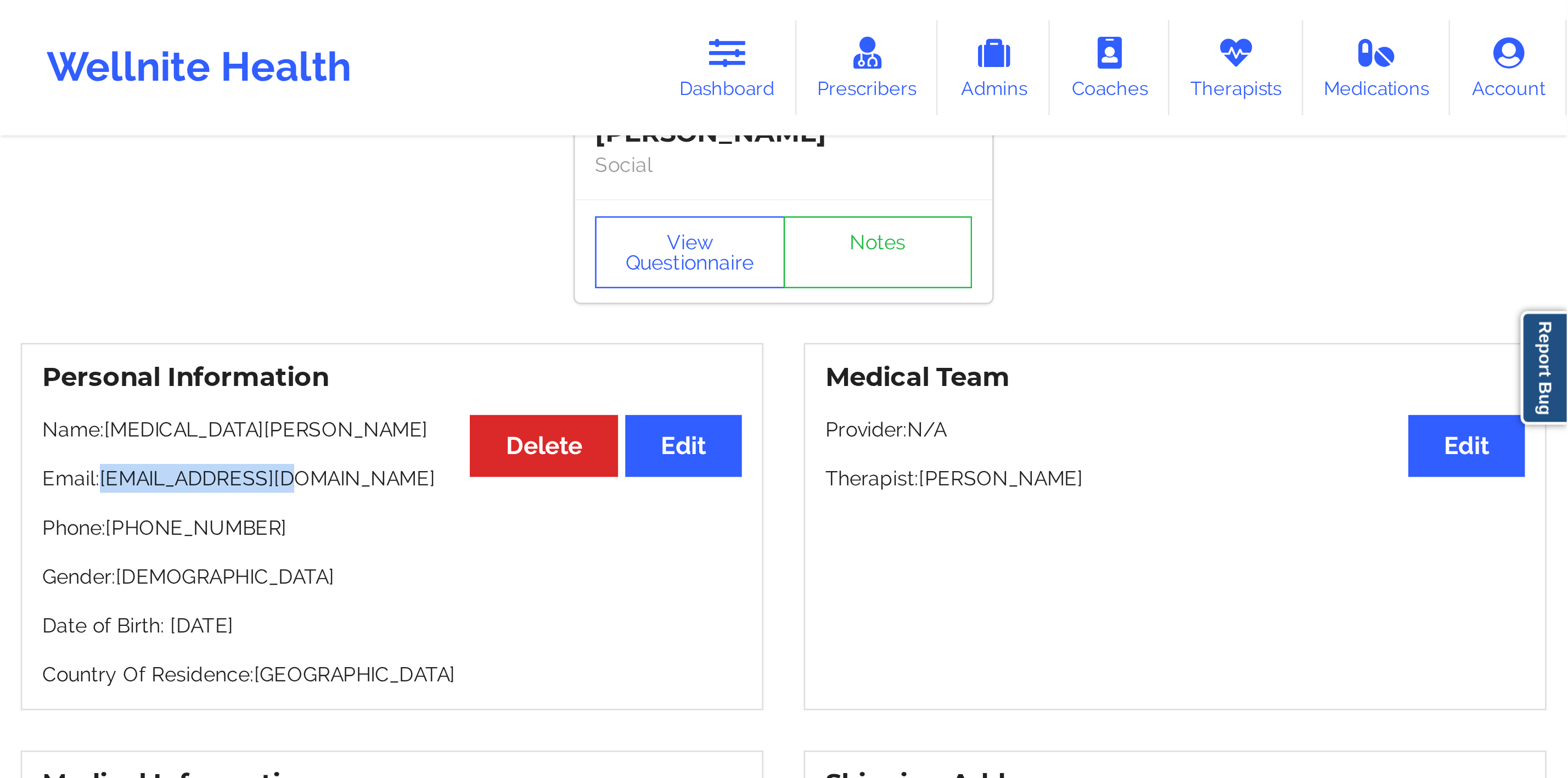
scroll to position [0, 0]
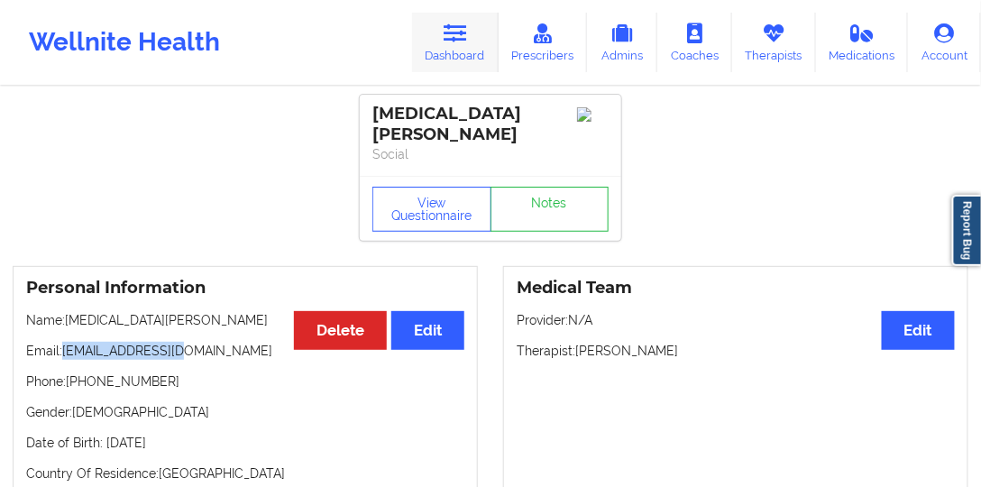
click at [467, 39] on icon at bounding box center [455, 33] width 23 height 20
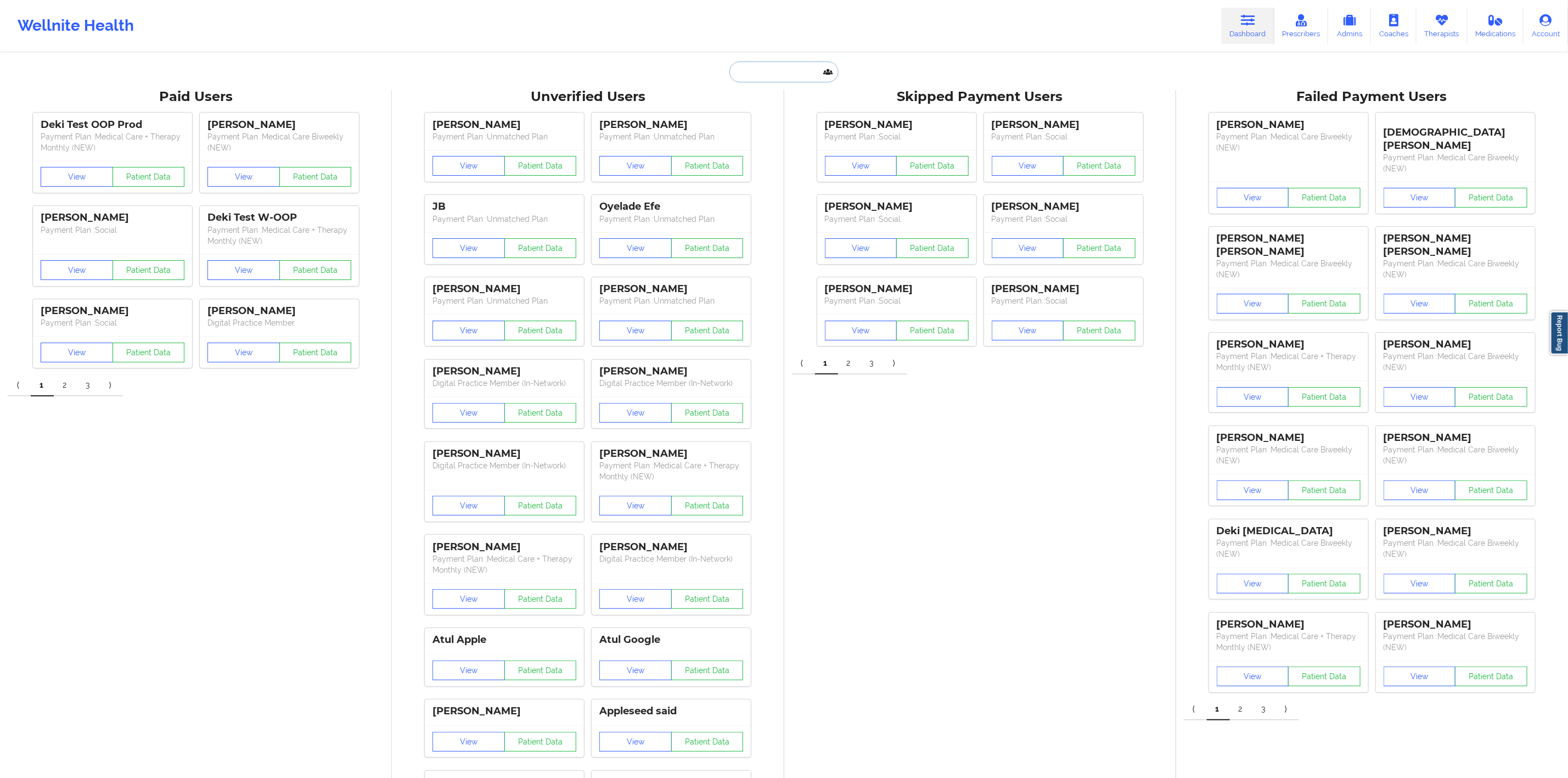
paste input "[PERSON_NAME]"
type input "[PERSON_NAME]"
click at [807, 131] on div "Social" at bounding box center [811, 135] width 147 height 9
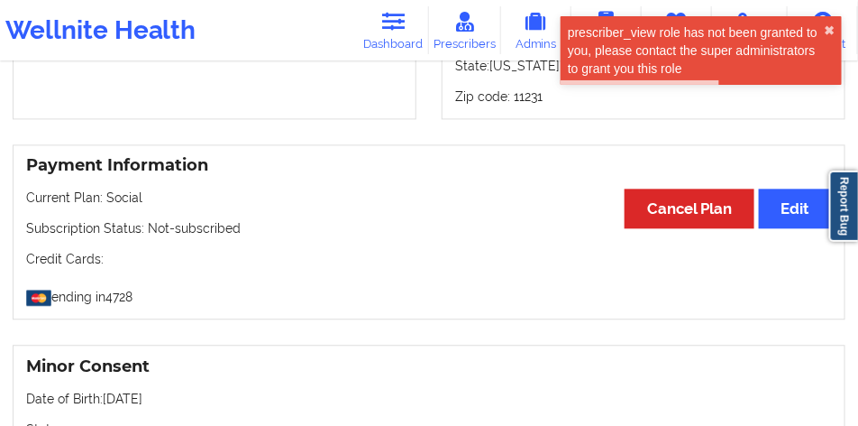
scroll to position [1389, 0]
